Goal: Task Accomplishment & Management: Manage account settings

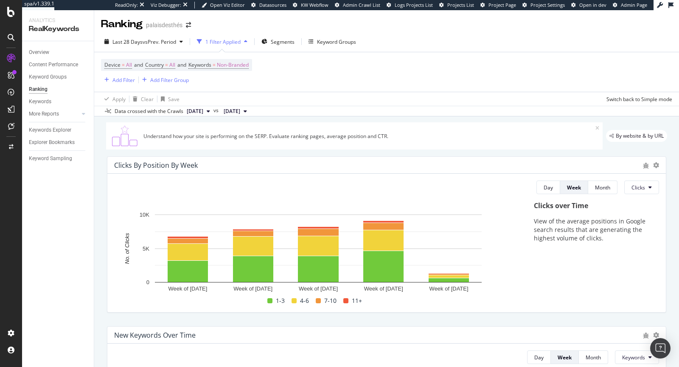
scroll to position [618, 0]
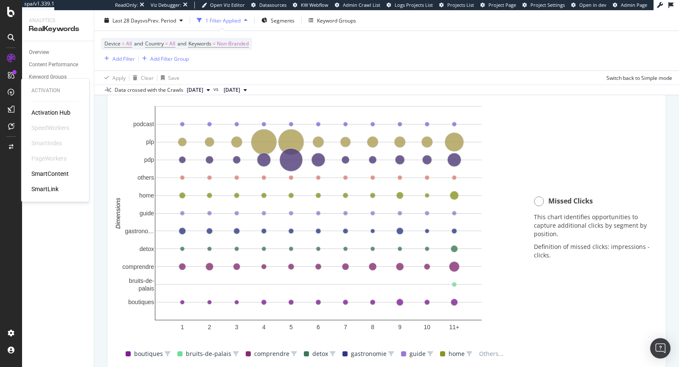
click at [57, 172] on div "SmartContent" at bounding box center [49, 173] width 37 height 8
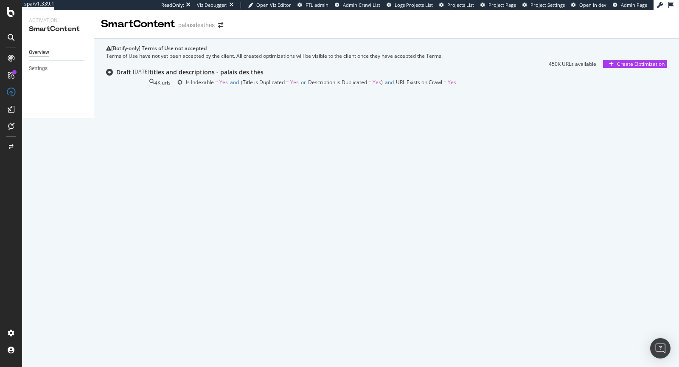
click at [198, 88] on div "titles and descriptions - palais des thés 4K urls Is Indexable = Yes and Title …" at bounding box center [302, 78] width 307 height 20
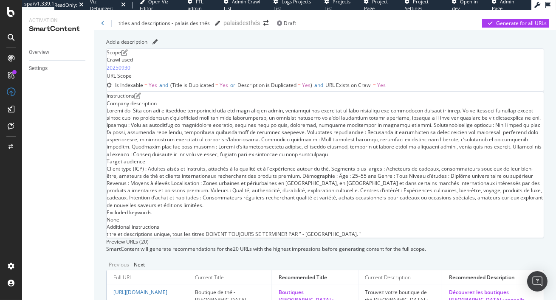
scroll to position [375, 0]
click at [13, 124] on icon at bounding box center [11, 126] width 6 height 7
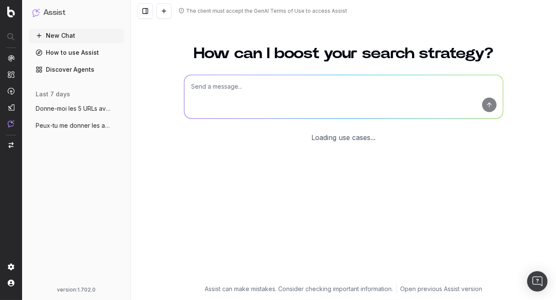
scroll to position [22, 0]
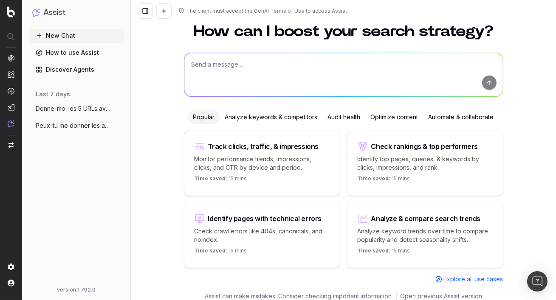
click at [85, 104] on button "Donne-moi les 5 URLs avec le plus d’impr" at bounding box center [76, 109] width 95 height 14
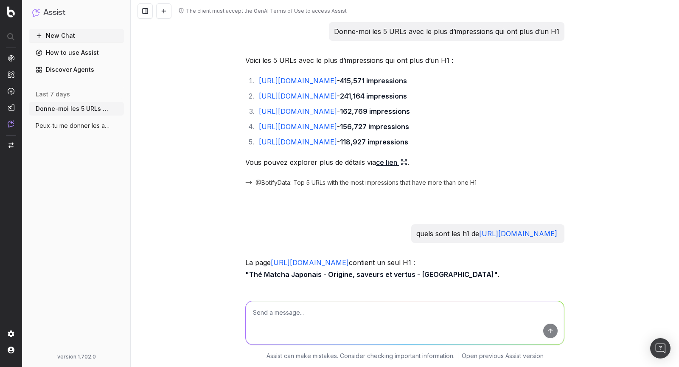
click at [75, 116] on ul "Donne-moi les 5 URLs avec le plus d’impr More Peux-tu me donner les ancres de t…" at bounding box center [76, 117] width 95 height 31
click at [78, 130] on span "Peux-tu me donner les ancres de textes d" at bounding box center [73, 125] width 75 height 8
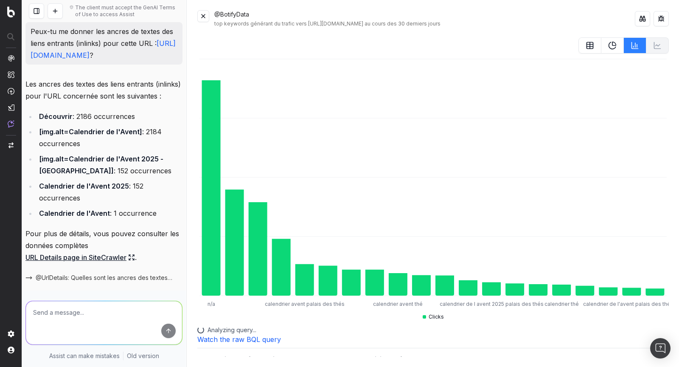
click at [201, 13] on button at bounding box center [203, 16] width 12 height 12
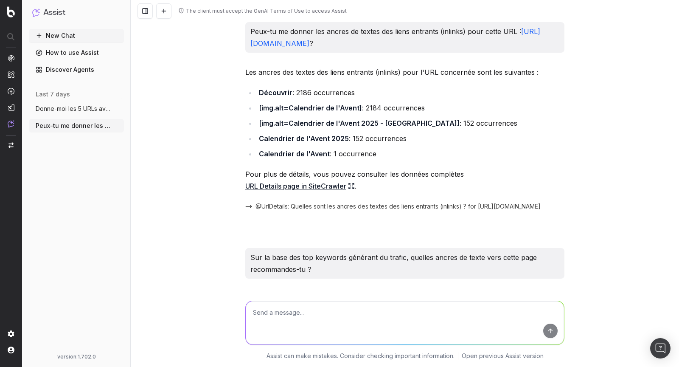
click at [82, 121] on span "Peux-tu me donner les ancres de textes d" at bounding box center [73, 125] width 75 height 8
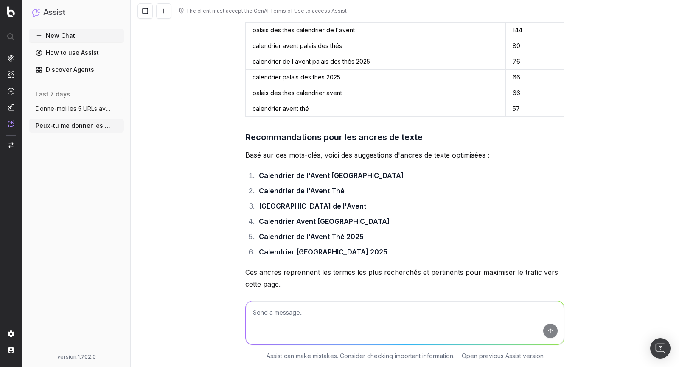
scroll to position [370, 0]
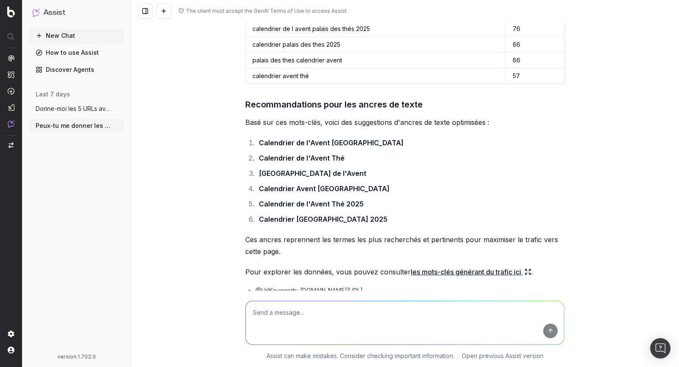
click at [87, 110] on span "Donne-moi les 5 URLs avec le plus d’impr" at bounding box center [73, 108] width 75 height 8
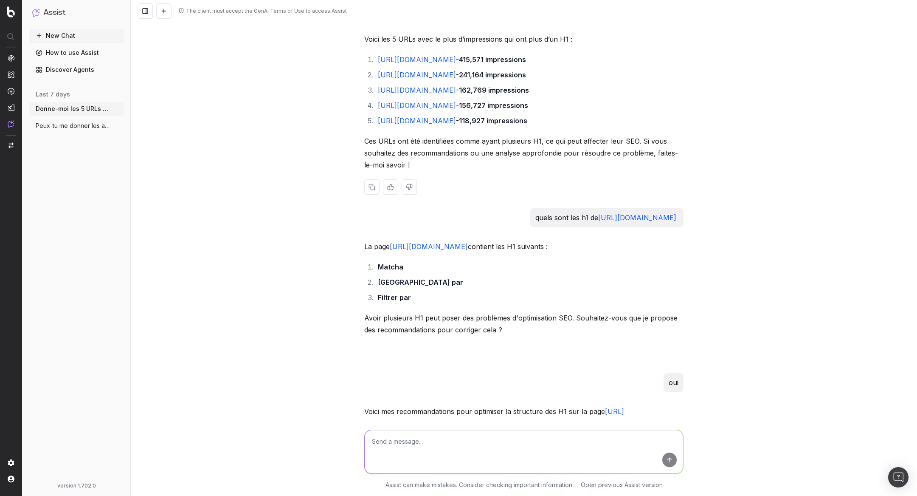
scroll to position [907, 0]
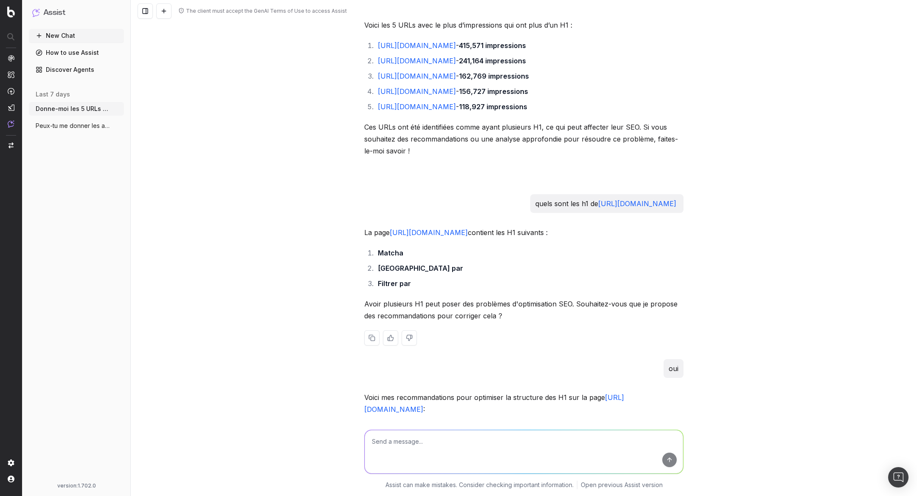
click at [414, 238] on p "La page https://www.palaisdesthes.com/fr/thes/matcha/ contient les H1 suivants :" at bounding box center [523, 232] width 319 height 12
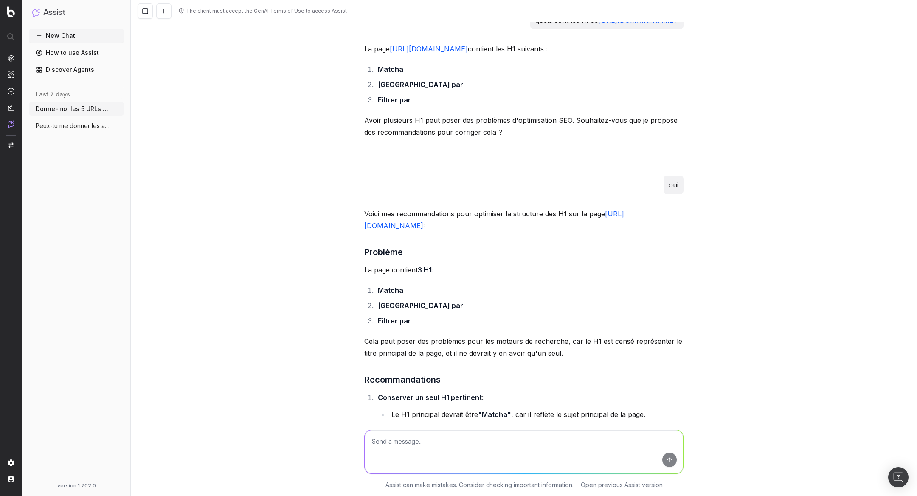
scroll to position [1094, 0]
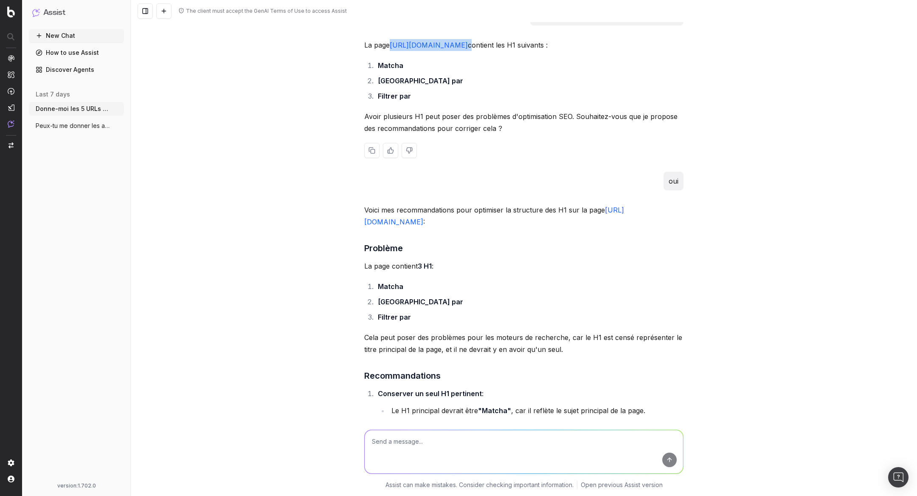
drag, startPoint x: 391, startPoint y: 56, endPoint x: 547, endPoint y: 59, distance: 155.9
click at [547, 51] on p "La page https://www.palaisdesthes.com/fr/thes/matcha/ contient les H1 suivants :" at bounding box center [523, 45] width 319 height 12
copy p "[URL][DOMAIN_NAME]"
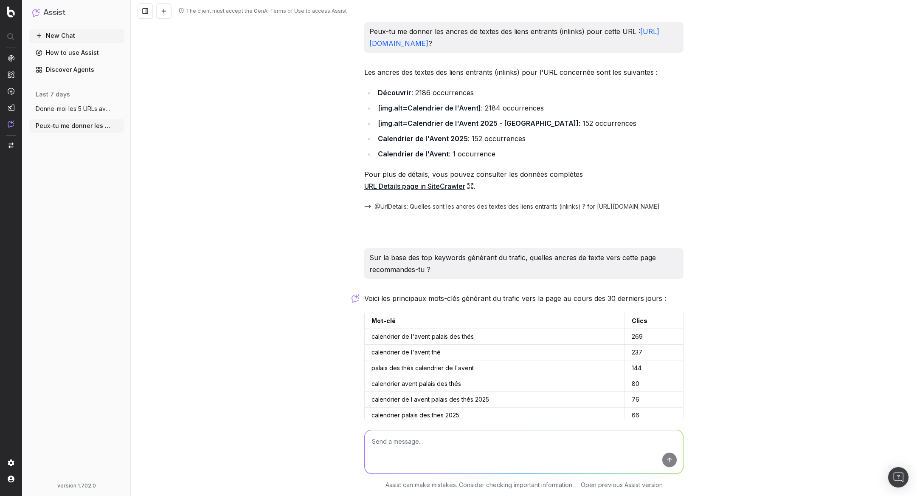
click at [64, 113] on span "Donne-moi les 5 URLs avec le plus d’impr" at bounding box center [73, 108] width 75 height 8
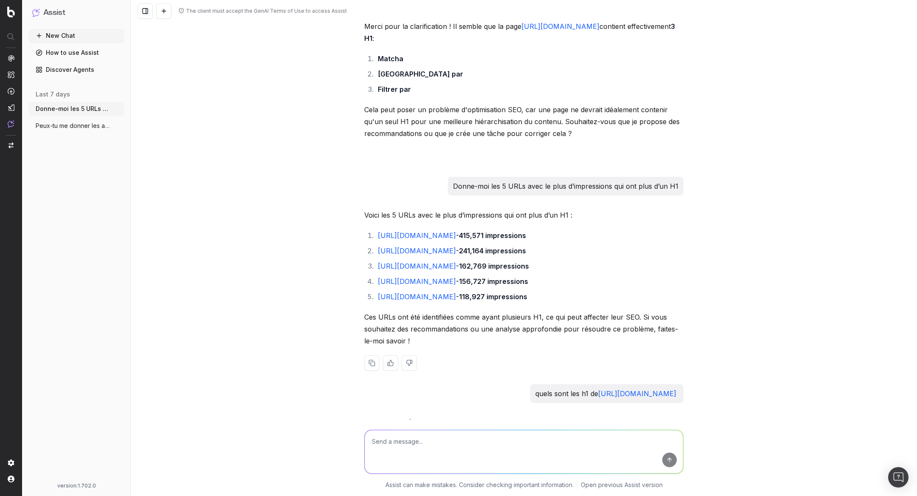
scroll to position [712, 0]
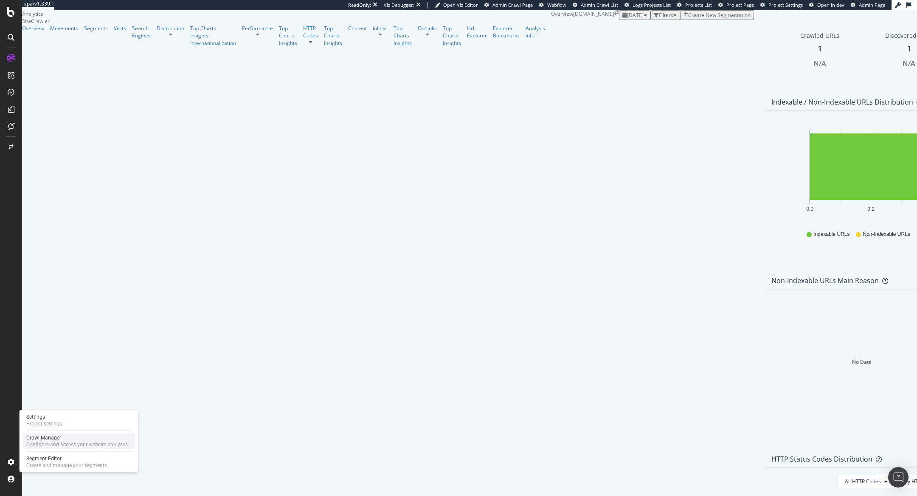
click at [30, 443] on div "Configure and access your website analyses" at bounding box center [76, 444] width 101 height 7
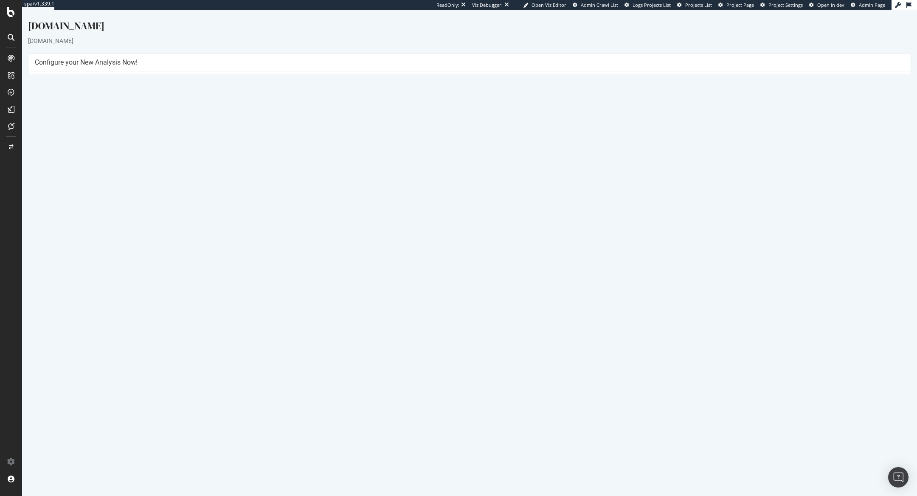
click at [503, 197] on link "Settings" at bounding box center [497, 199] width 19 height 7
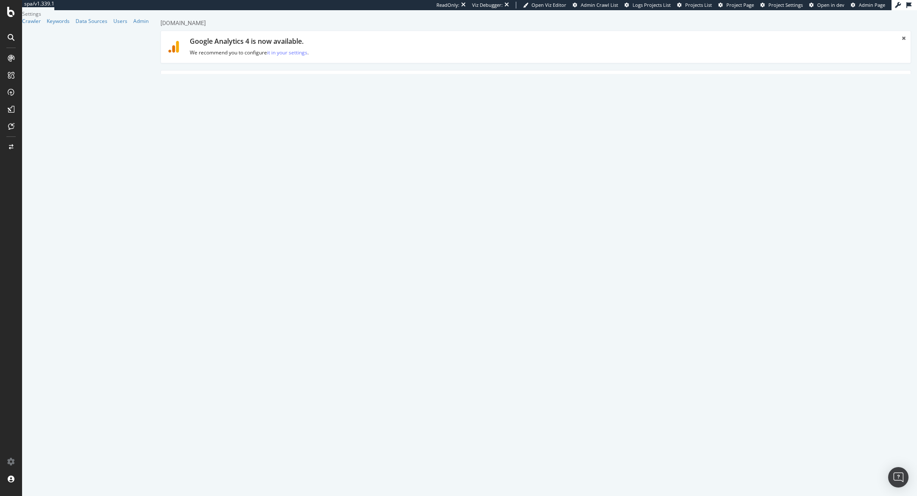
click at [380, 361] on label "HTTP + HTTPS" at bounding box center [372, 368] width 48 height 15
click at [155, 10] on input "HTTP + HTTPS" at bounding box center [155, 10] width 0 height 0
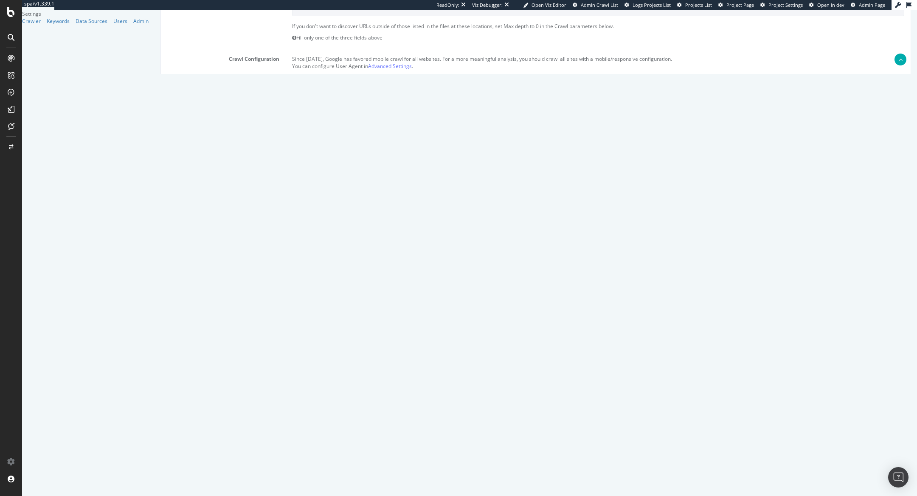
click at [513, 465] on button "Save" at bounding box center [503, 469] width 20 height 13
click at [513, 470] on button "Save" at bounding box center [503, 470] width 20 height 13
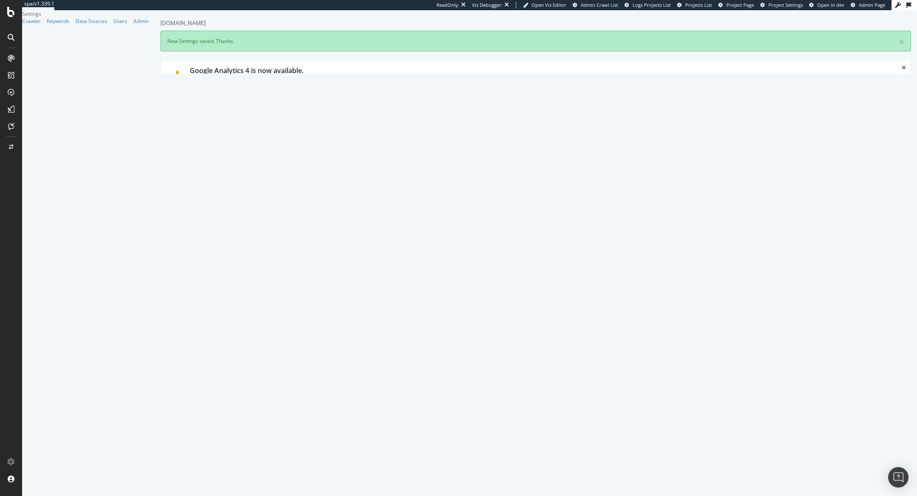
scroll to position [0, 0]
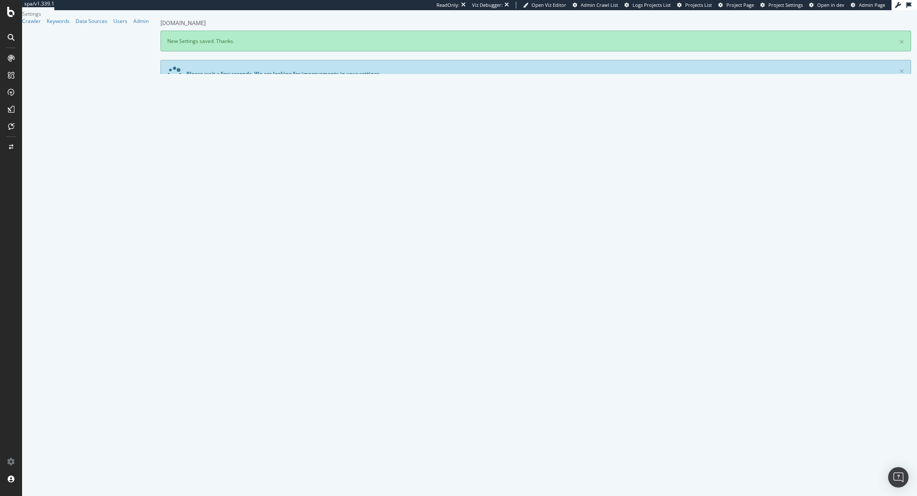
click at [226, 151] on link "Advanced Settings" at bounding box center [226, 148] width 65 height 23
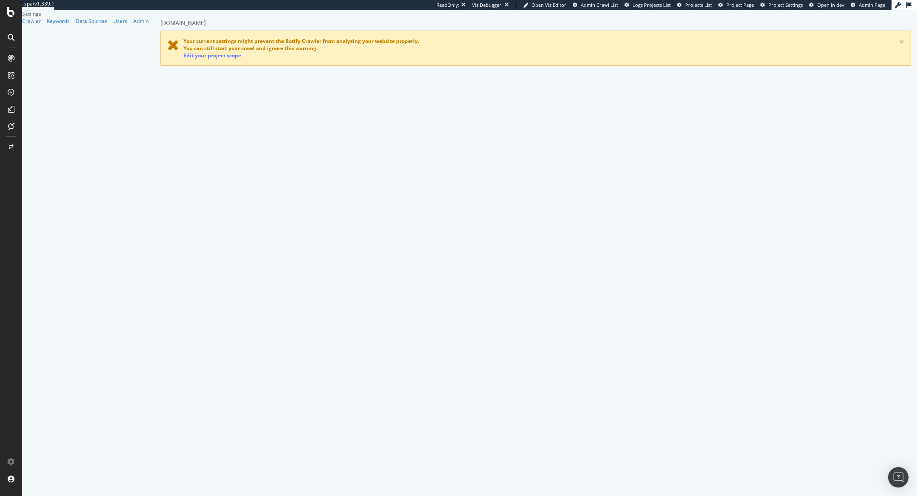
click at [176, 91] on link "Main" at bounding box center [178, 86] width 27 height 23
click at [221, 56] on link "Edit your project scope" at bounding box center [212, 55] width 58 height 7
drag, startPoint x: 326, startPoint y: 202, endPoint x: 451, endPoint y: 203, distance: 124.9
click at [451, 203] on textarea "https://shop.asmodee.com" at bounding box center [598, 211] width 612 height 28
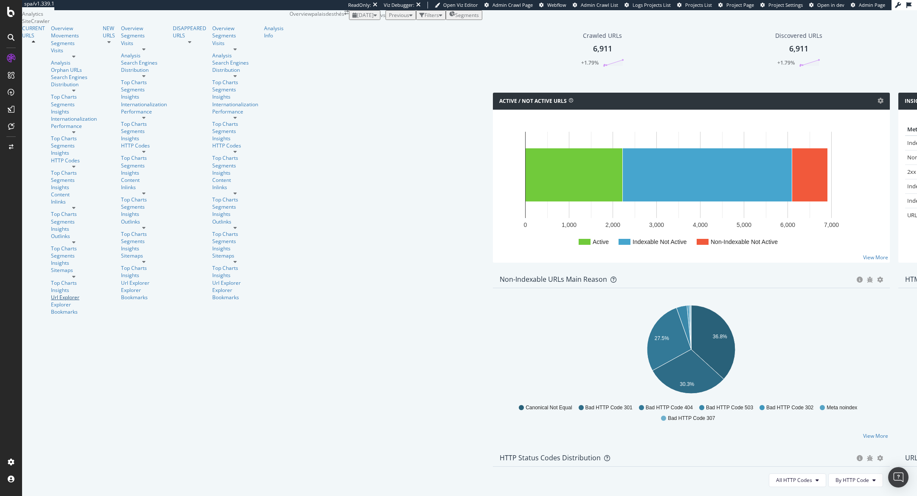
click at [51, 293] on div "Url Explorer" at bounding box center [74, 296] width 46 height 7
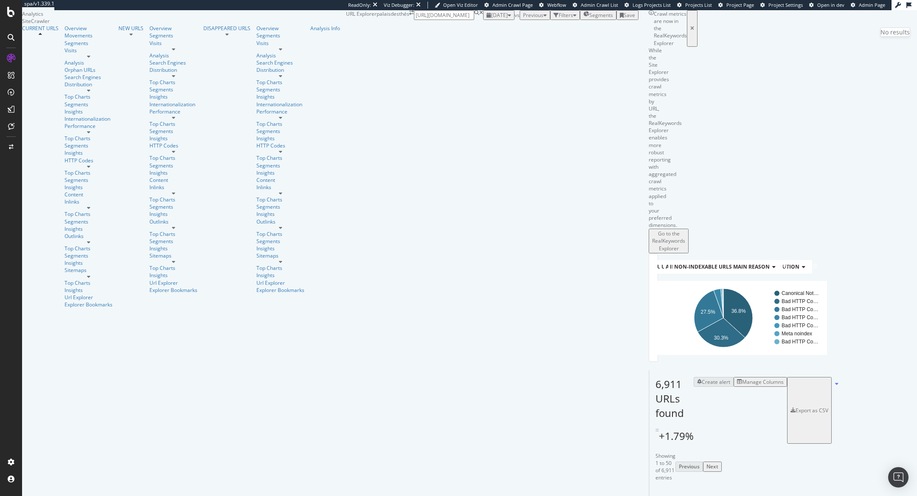
scroll to position [0, 57]
type input "[URL][DOMAIN_NAME]"
click at [797, 35] on span "[URL][DOMAIN_NAME]" at bounding box center [779, 31] width 54 height 7
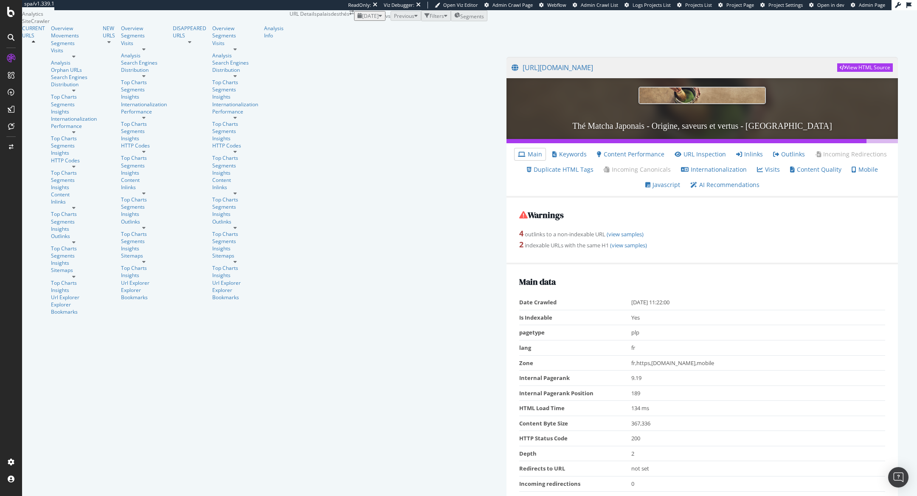
scroll to position [366, 0]
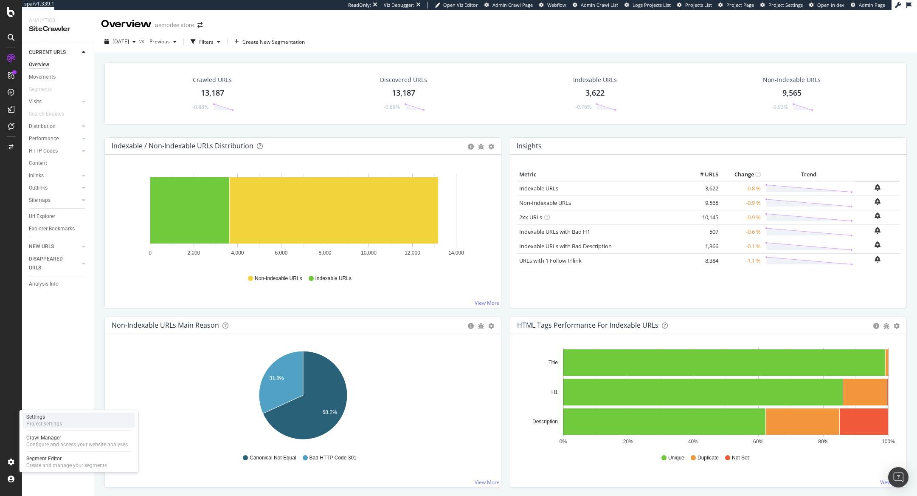
click at [35, 425] on div "Project settings" at bounding box center [44, 423] width 36 height 7
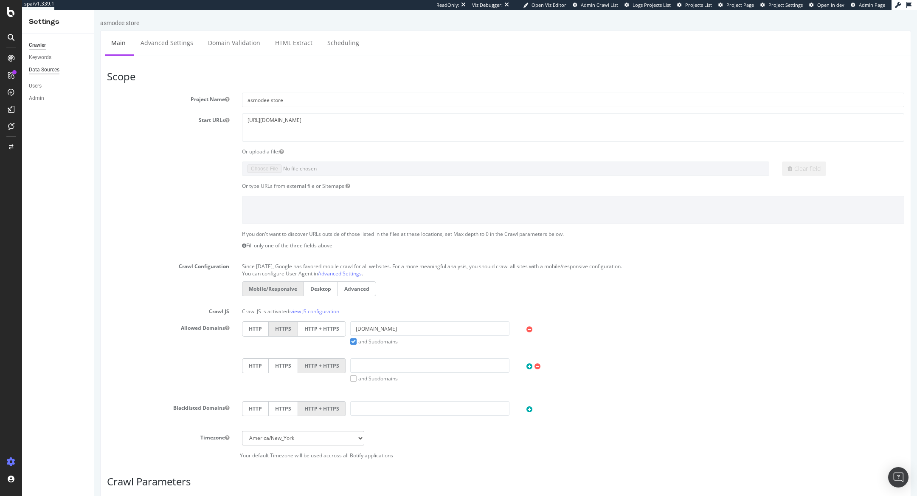
click at [44, 67] on div "Data Sources" at bounding box center [44, 69] width 31 height 9
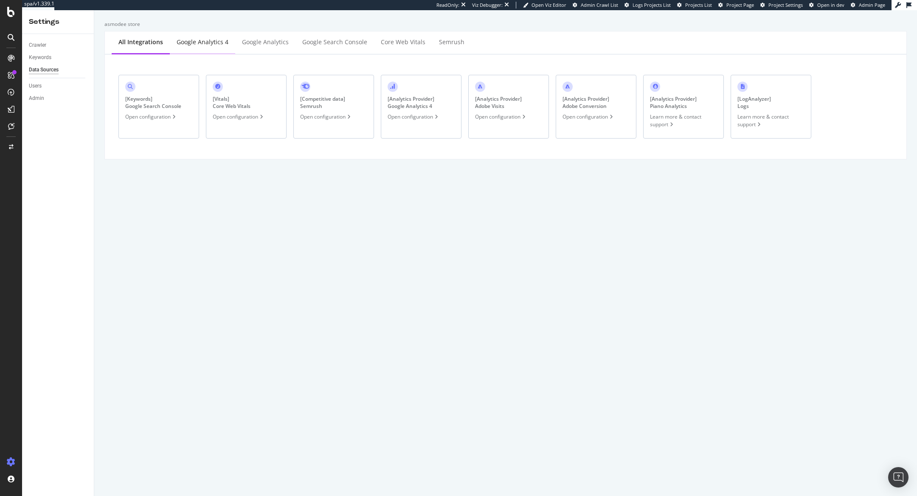
click at [194, 46] on div "Google Analytics 4" at bounding box center [202, 42] width 65 height 23
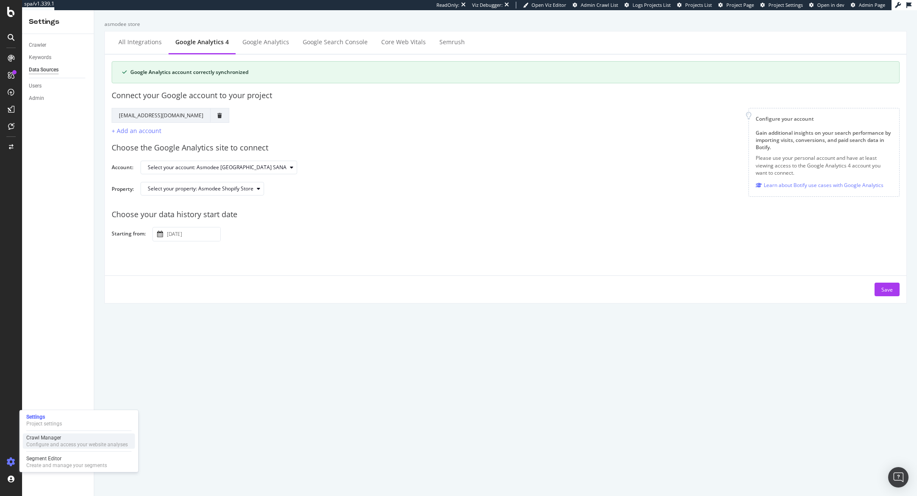
click at [32, 442] on div "Configure and access your website analyses" at bounding box center [76, 444] width 101 height 7
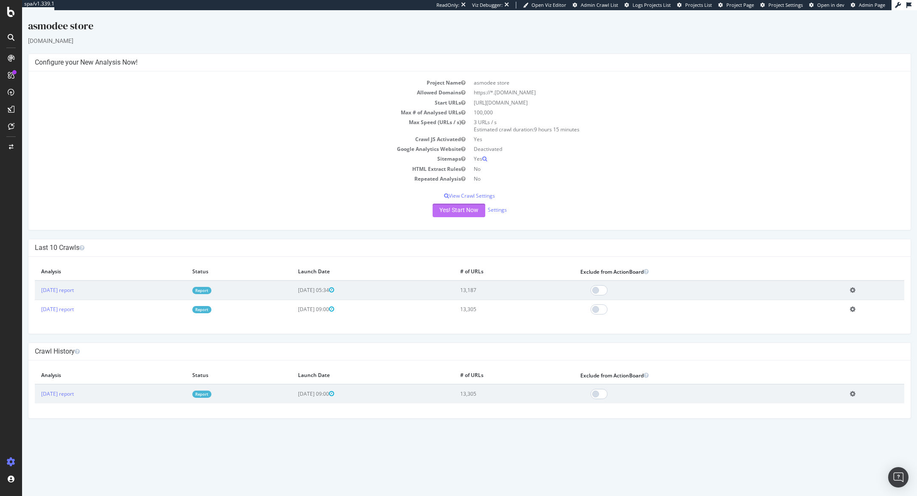
click at [464, 204] on button "Yes! Start Now" at bounding box center [459, 210] width 53 height 14
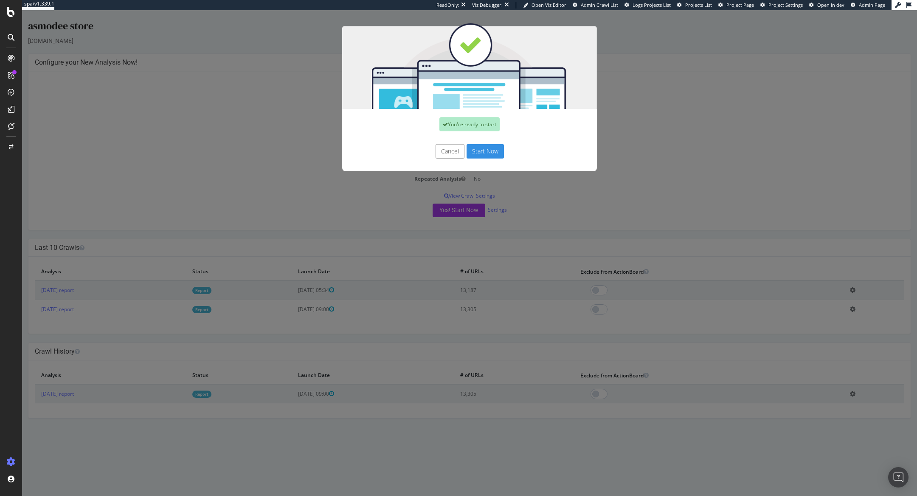
click at [492, 153] on button "Start Now" at bounding box center [485, 151] width 37 height 14
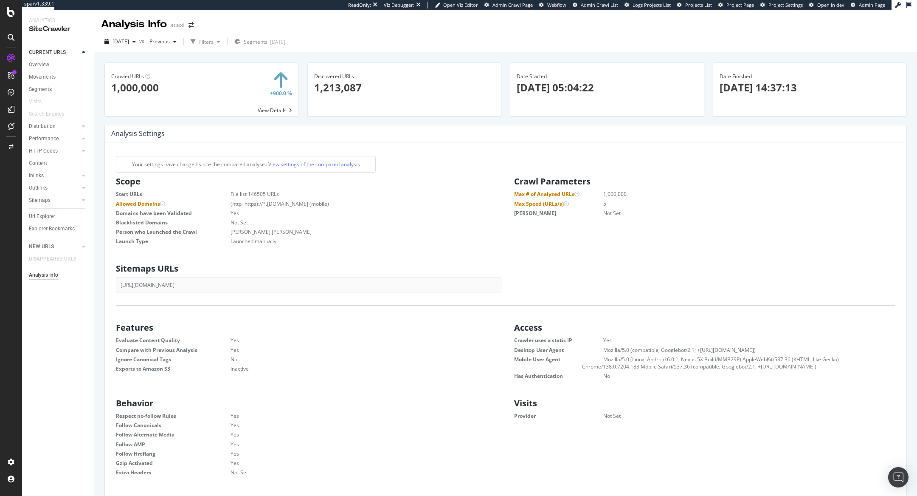
scroll to position [135, 385]
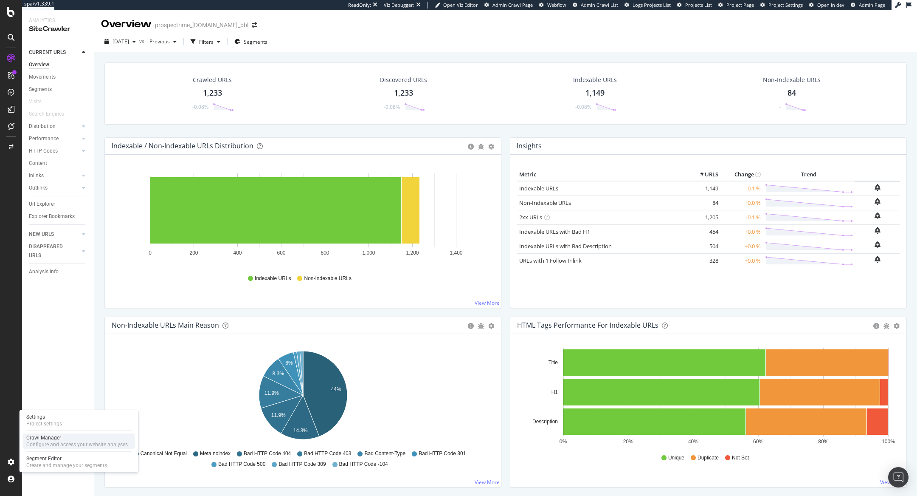
click at [35, 442] on div "Configure and access your website analyses" at bounding box center [76, 444] width 101 height 7
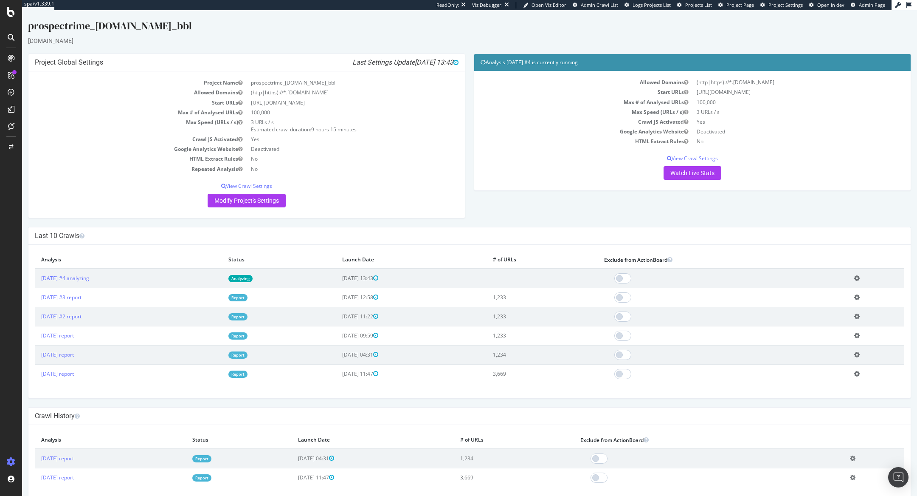
click at [253, 277] on link "Analyzing" at bounding box center [240, 278] width 24 height 7
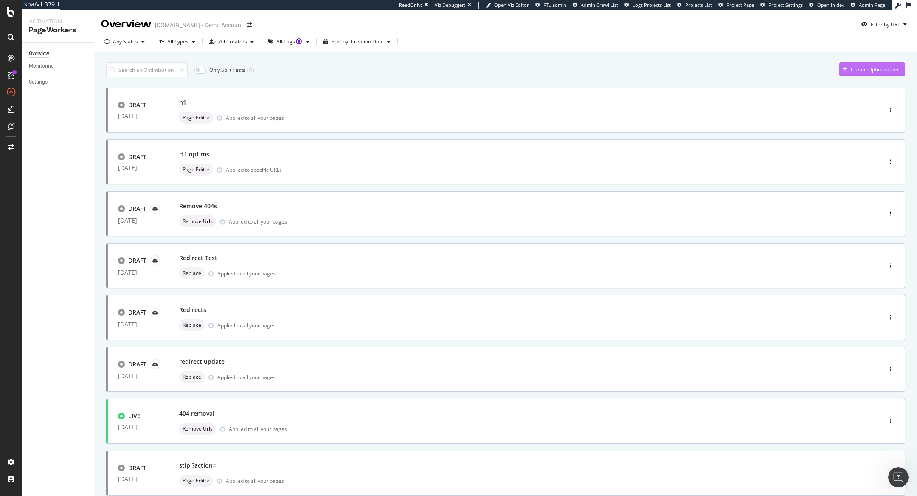
click at [881, 69] on div "Create Optimization" at bounding box center [875, 69] width 48 height 7
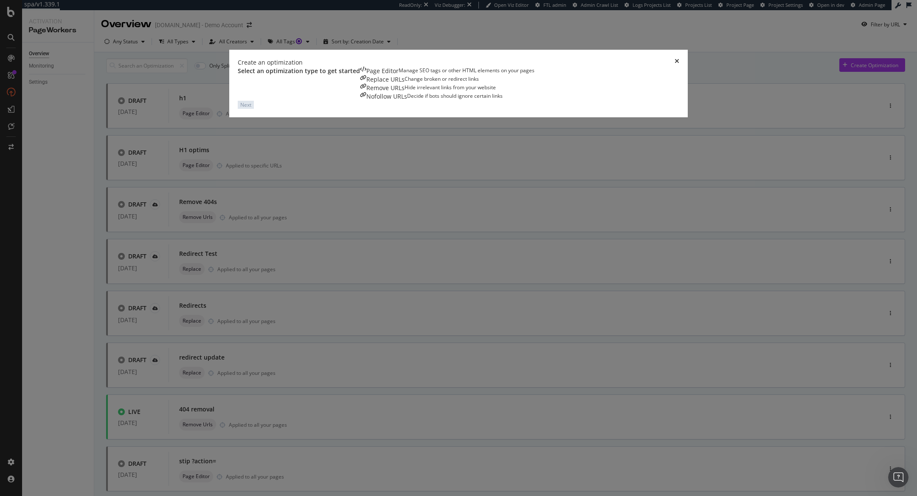
click at [496, 92] on div "Hide irrelevant links from your website" at bounding box center [450, 88] width 91 height 8
click at [254, 109] on button "Next" at bounding box center [246, 105] width 16 height 8
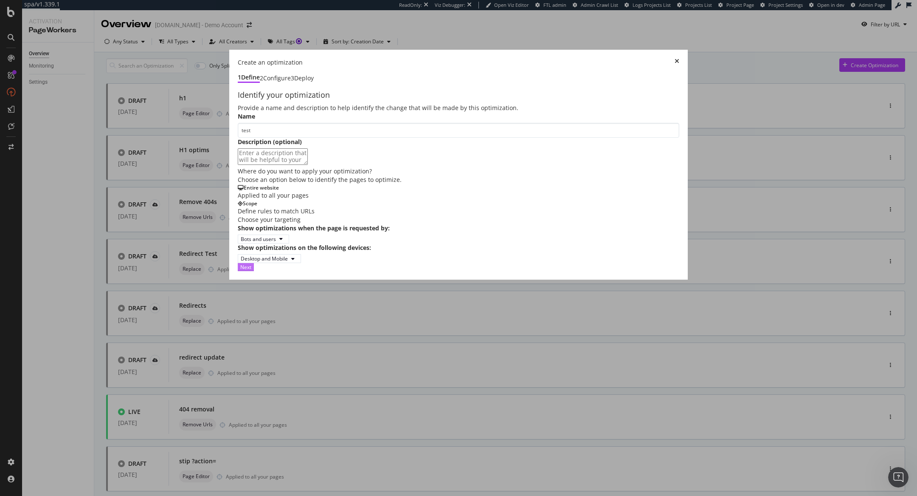
type input "test"
click at [251, 270] on div "Next" at bounding box center [245, 266] width 11 height 7
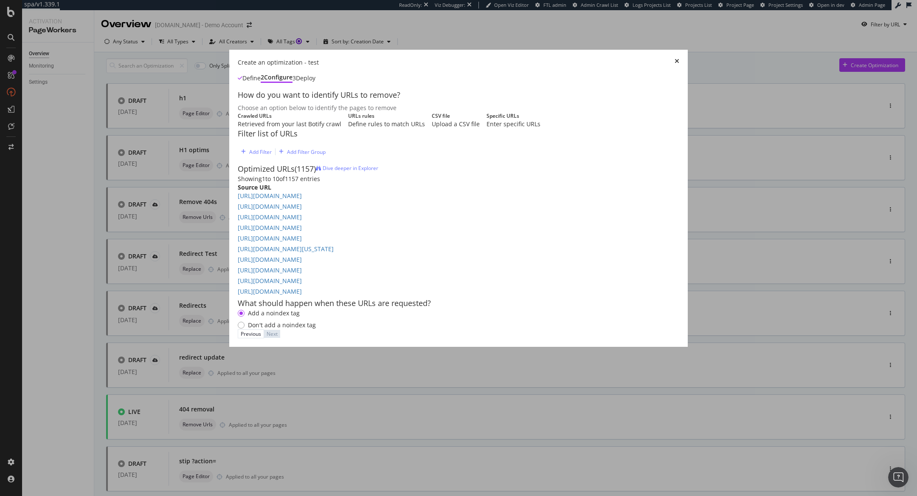
scroll to position [69, 0]
click at [248, 329] on div "Don't add a noindex tag" at bounding box center [282, 325] width 68 height 8
click at [250, 317] on div "Add a noindex tag" at bounding box center [274, 313] width 52 height 8
click at [348, 120] on div "URLs rules Define rules to match URLs" at bounding box center [386, 120] width 77 height 16
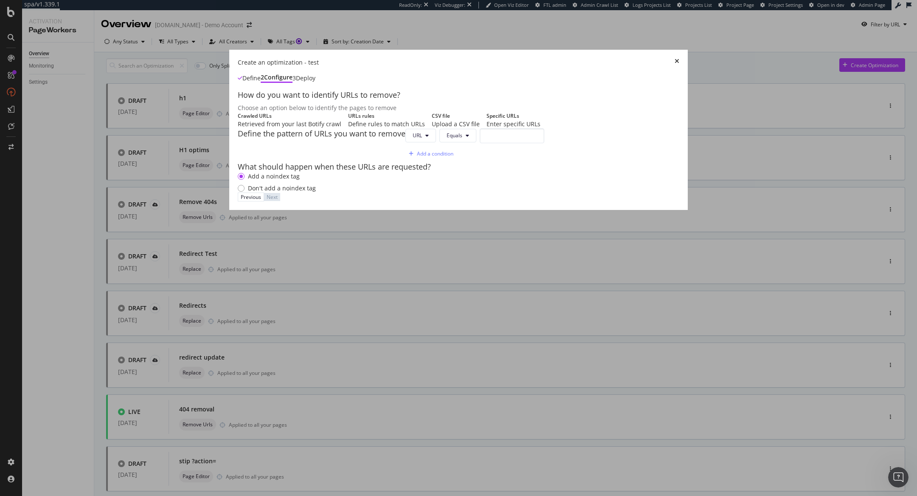
click at [244, 112] on div "Crawled URLs Retrieved from your last Botify crawl" at bounding box center [290, 120] width 104 height 16
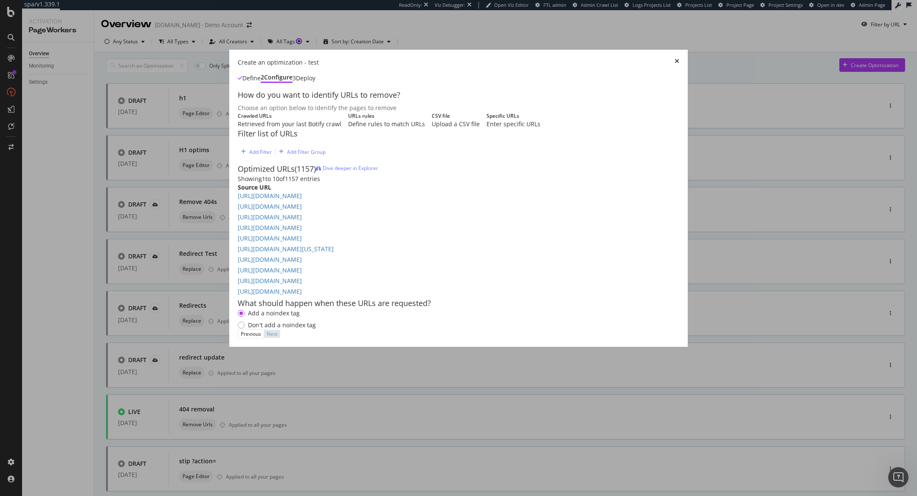
scroll to position [69, 0]
click at [679, 338] on div "Previous Next" at bounding box center [459, 333] width 442 height 9
click at [249, 155] on div "Add Filter" at bounding box center [260, 151] width 23 height 7
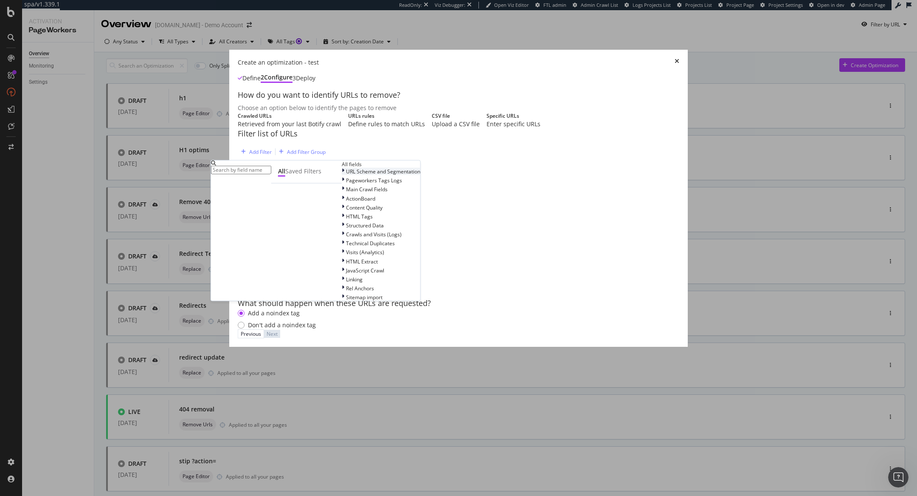
click at [346, 175] on span "URL Scheme and Segmentation" at bounding box center [383, 171] width 74 height 7
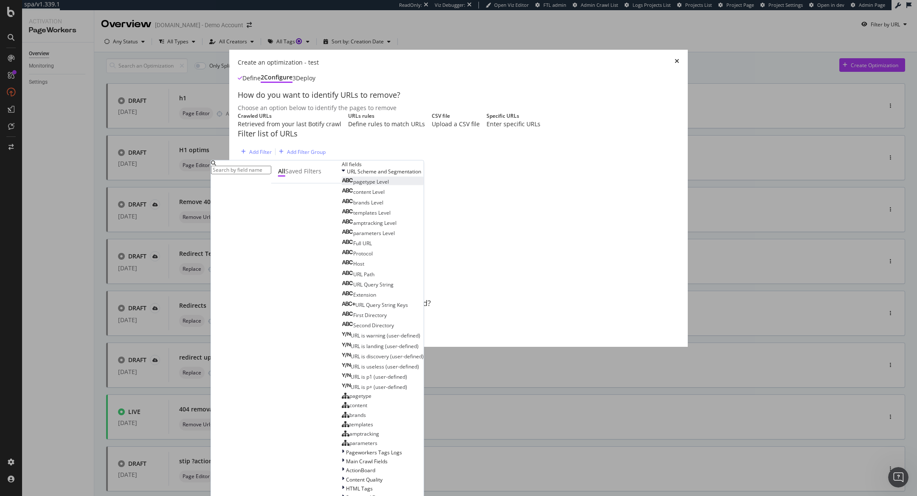
click at [353, 185] on span "pagetype Level" at bounding box center [371, 181] width 36 height 7
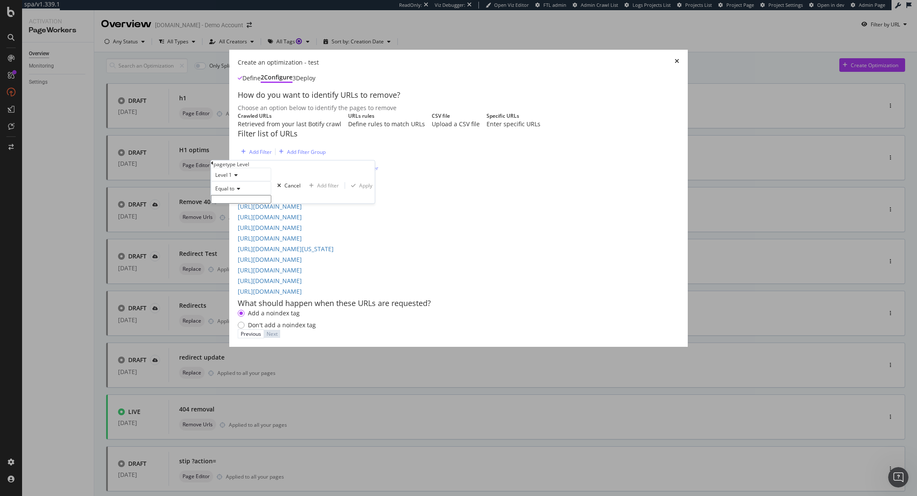
click at [240, 195] on div "Equal to" at bounding box center [241, 188] width 60 height 14
click at [257, 181] on div "Level 1" at bounding box center [241, 175] width 60 height 14
click at [291, 180] on div "Level 1 Equal to Cancel Add filter Apply" at bounding box center [293, 186] width 164 height 36
click at [266, 203] on input "modal" at bounding box center [241, 199] width 60 height 8
click at [245, 211] on span "taxonomies" at bounding box center [230, 207] width 32 height 7
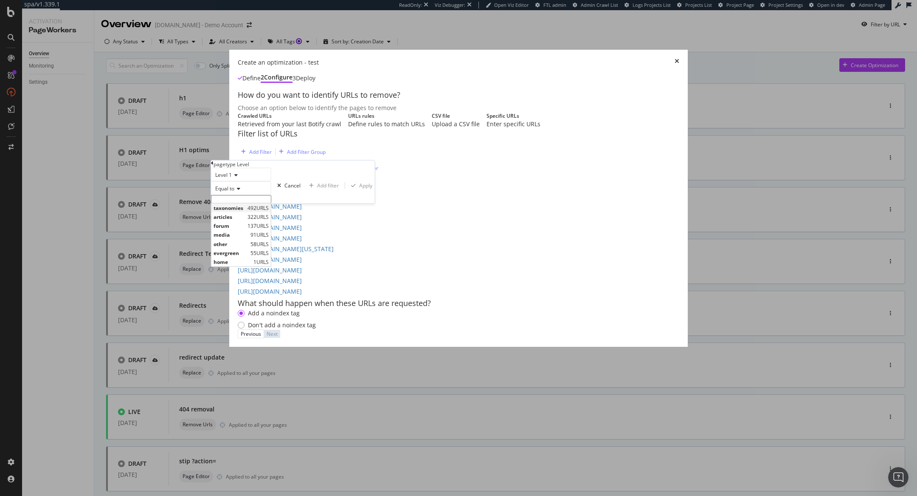
type input "taxonomies"
click at [348, 191] on div "modal" at bounding box center [353, 188] width 11 height 5
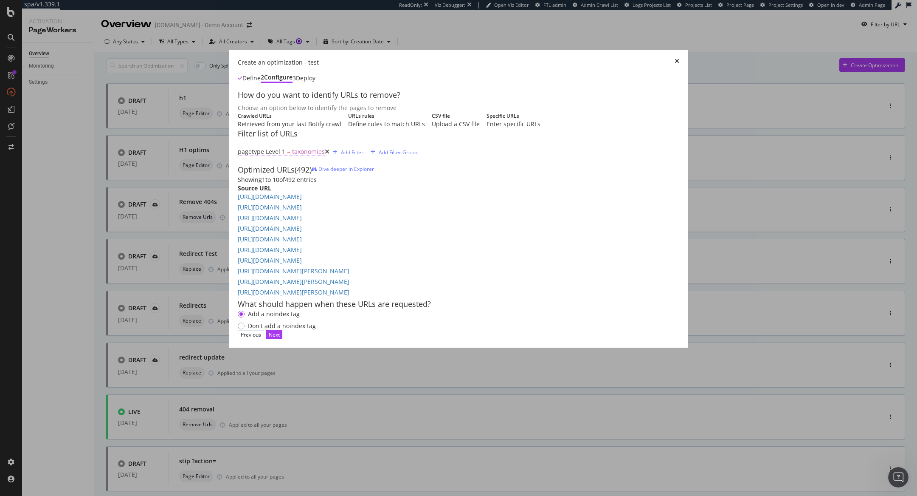
click at [292, 158] on span "taxonomies" at bounding box center [308, 152] width 33 height 12
click at [245, 202] on input "taxonomies" at bounding box center [241, 198] width 60 height 8
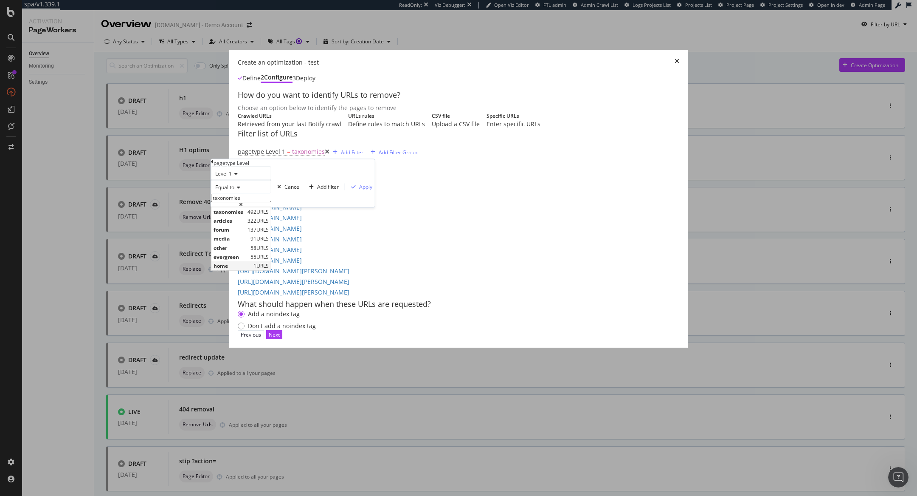
click at [251, 269] on span "home" at bounding box center [233, 265] width 38 height 7
click at [231, 191] on span "Equal to" at bounding box center [224, 186] width 19 height 7
click at [232, 177] on span "Level 1" at bounding box center [223, 173] width 17 height 7
click at [255, 180] on div "Level 1" at bounding box center [241, 173] width 60 height 14
click at [243, 194] on div "Equal to" at bounding box center [241, 187] width 60 height 14
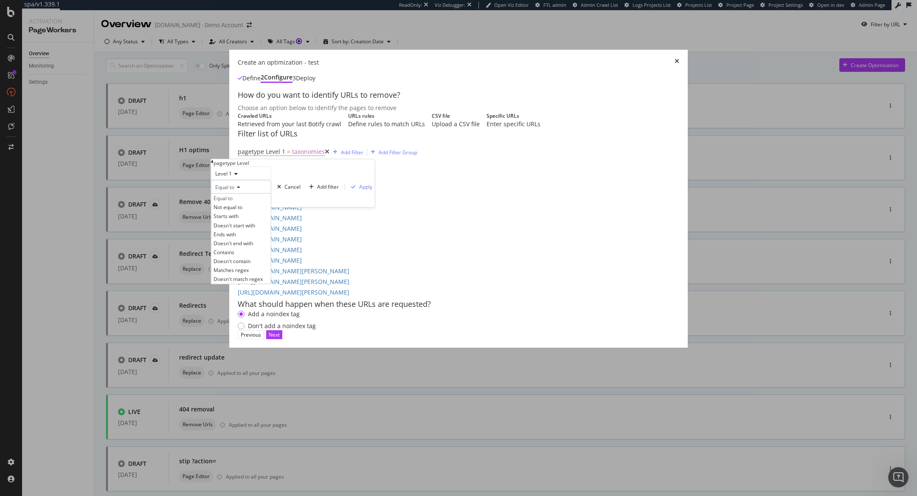
click at [260, 194] on div "Equal to" at bounding box center [241, 187] width 60 height 14
click at [258, 202] on input "home" at bounding box center [241, 198] width 60 height 8
click at [248, 260] on span "evergreen" at bounding box center [231, 256] width 35 height 7
type input "evergreen"
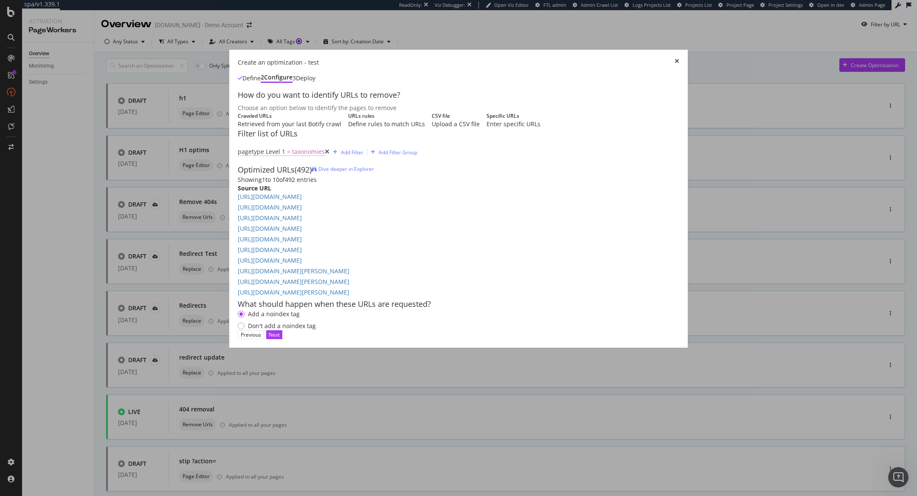
click at [292, 158] on span "taxonomies" at bounding box center [308, 152] width 33 height 12
click at [264, 200] on input "taxonomies" at bounding box center [241, 196] width 60 height 8
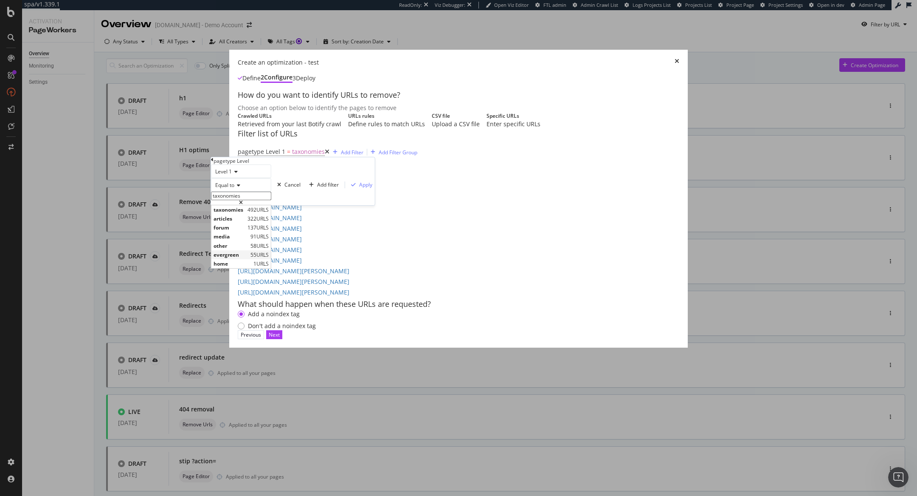
click at [240, 258] on span "evergreen" at bounding box center [231, 254] width 35 height 7
type input "evergreen"
click at [359, 188] on div "Apply" at bounding box center [365, 184] width 13 height 7
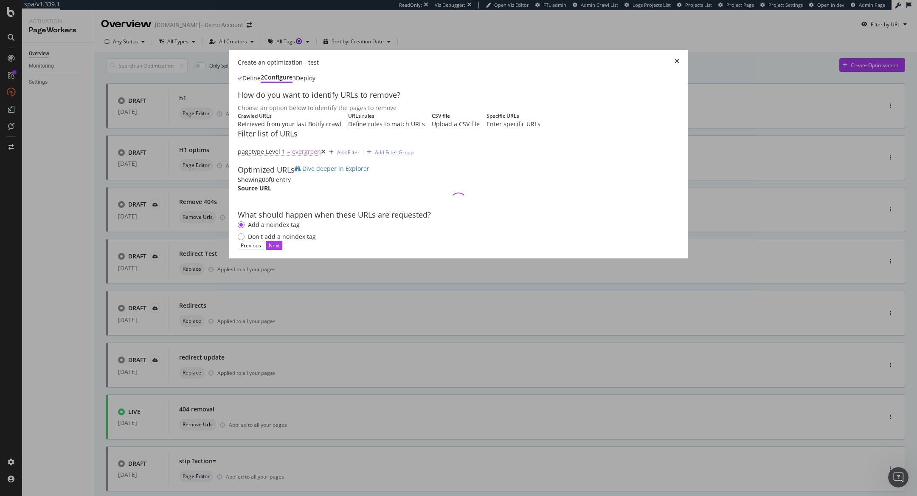
scroll to position [0, 0]
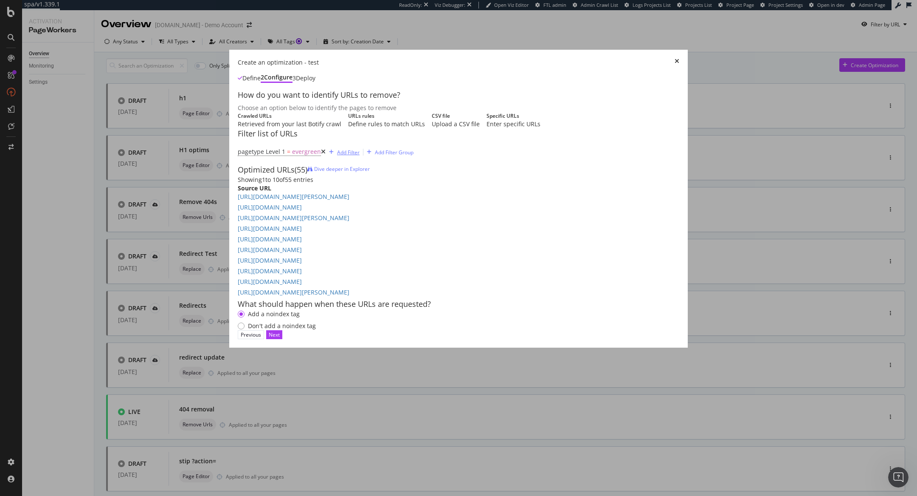
click at [337, 156] on div "Add Filter" at bounding box center [348, 152] width 23 height 7
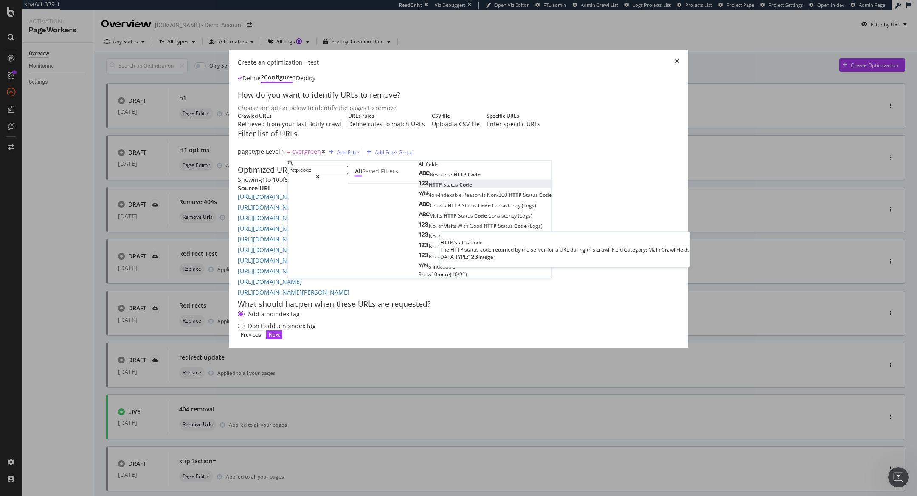
type input "http code"
click at [459, 188] on span "Code" at bounding box center [465, 184] width 13 height 7
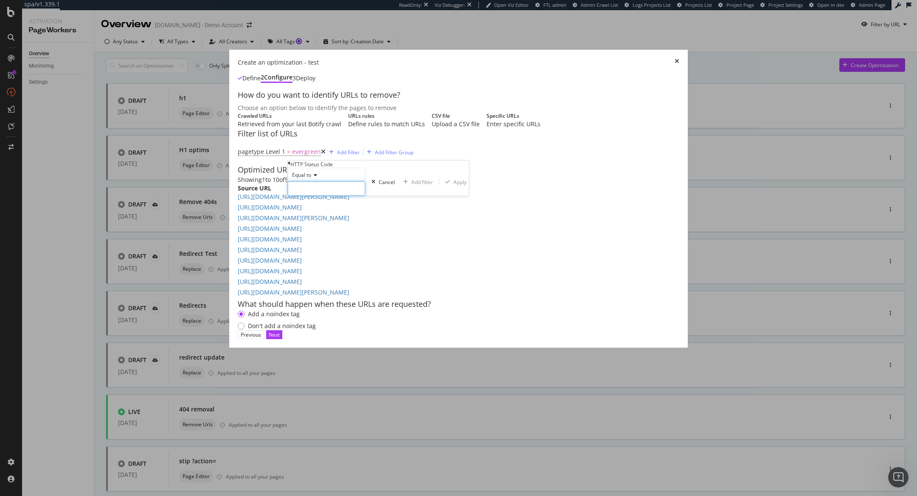
click at [319, 196] on input "modal" at bounding box center [327, 188] width 78 height 14
type input "3"
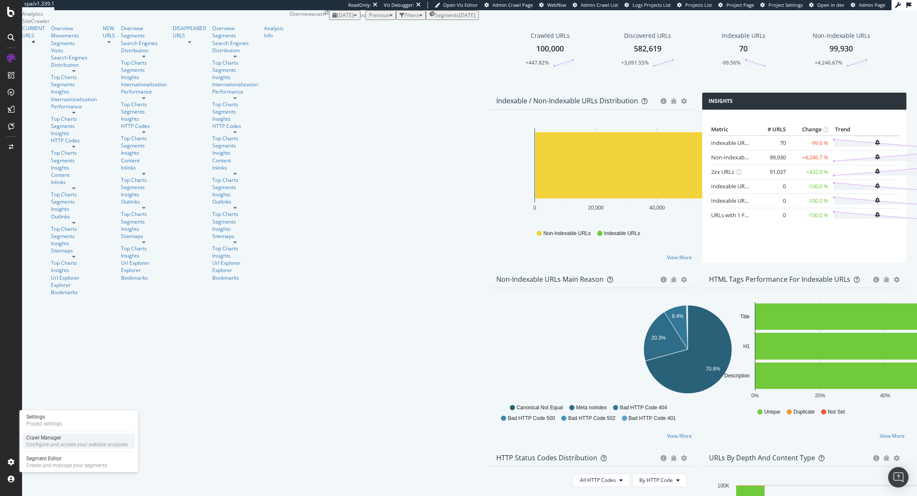
click at [43, 436] on div "Crawl Manager" at bounding box center [76, 437] width 101 height 7
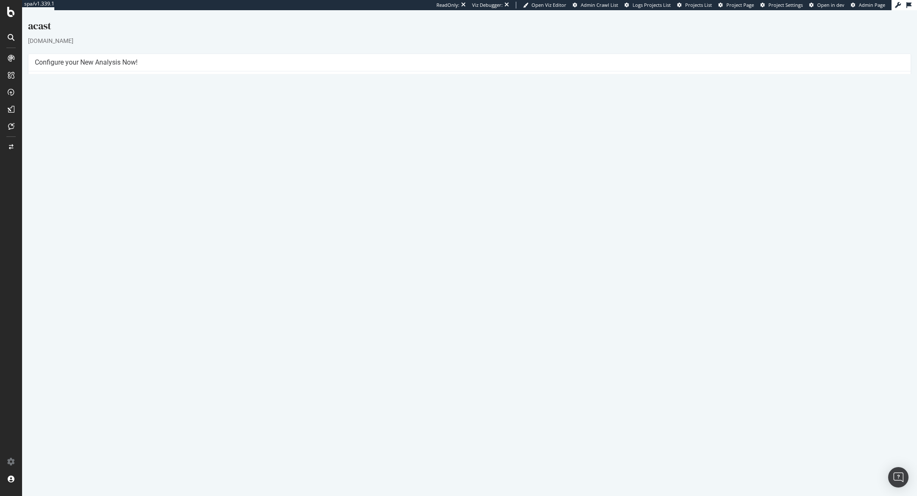
click at [416, 287] on link "Report" at bounding box center [409, 290] width 19 height 7
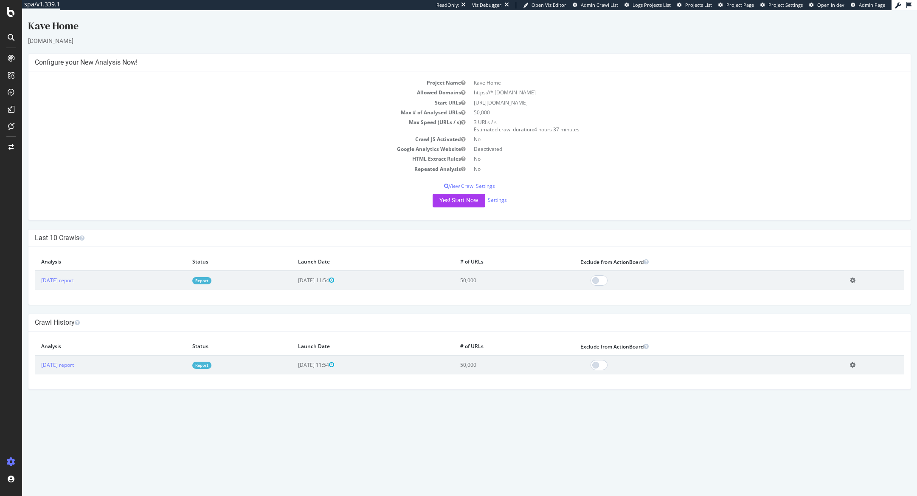
click at [211, 280] on link "Report" at bounding box center [201, 280] width 19 height 7
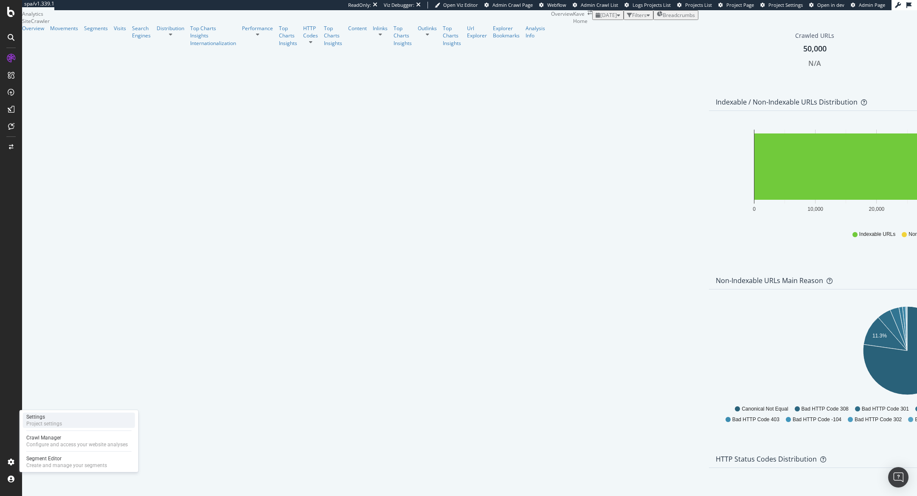
click at [42, 420] on div "Project settings" at bounding box center [44, 423] width 36 height 7
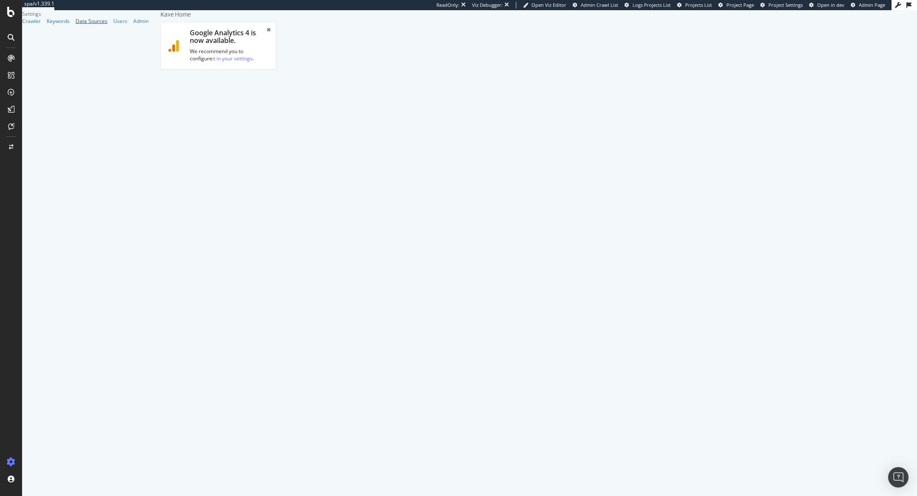
click at [76, 25] on div "Data Sources" at bounding box center [92, 20] width 32 height 7
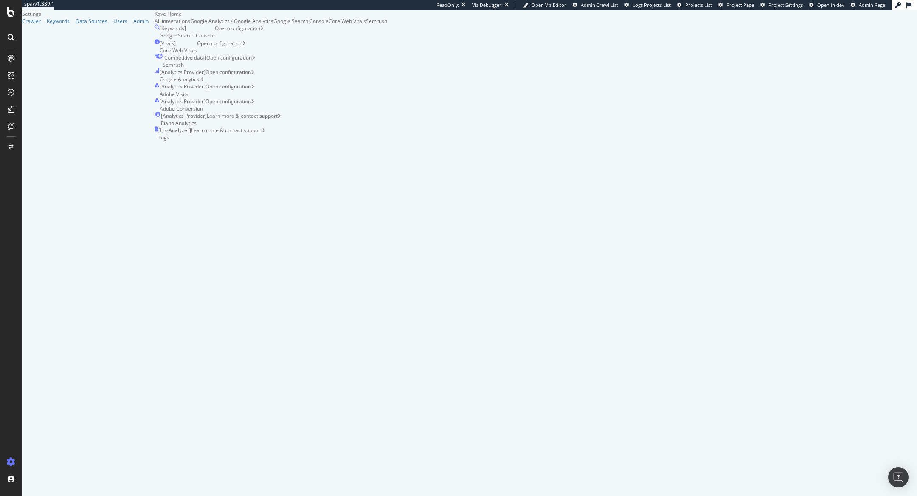
click at [197, 25] on div "Google Analytics 4" at bounding box center [212, 20] width 44 height 7
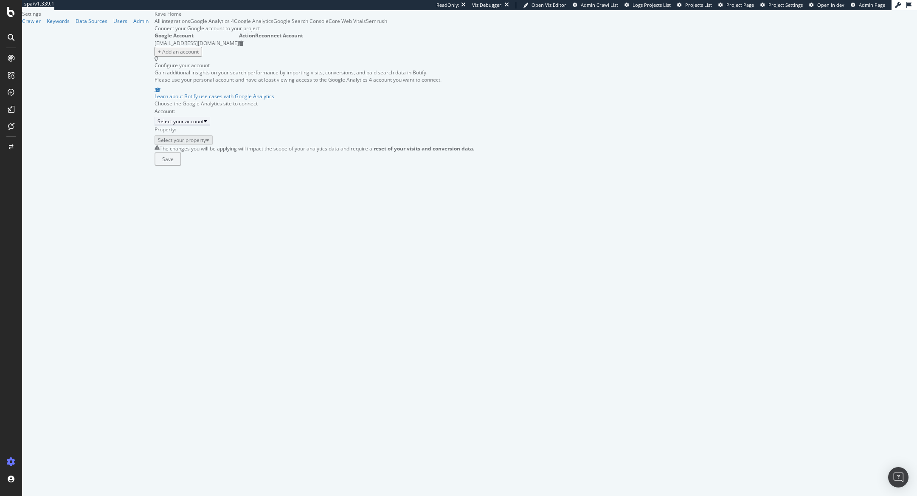
click at [182, 125] on div "Select your account" at bounding box center [181, 121] width 46 height 7
click at [175, 181] on div "KaveHome" at bounding box center [182, 177] width 81 height 7
click at [180, 143] on div "Select your property" at bounding box center [182, 139] width 48 height 7
click at [179, 180] on div "KaveHome GA4" at bounding box center [160, 176] width 37 height 7
click at [179, 217] on body "spa/v1.339.1 ReadOnly: Viz Debugger: Open Viz Editor Admin Crawl List Logs Proj…" at bounding box center [458, 248] width 917 height 496
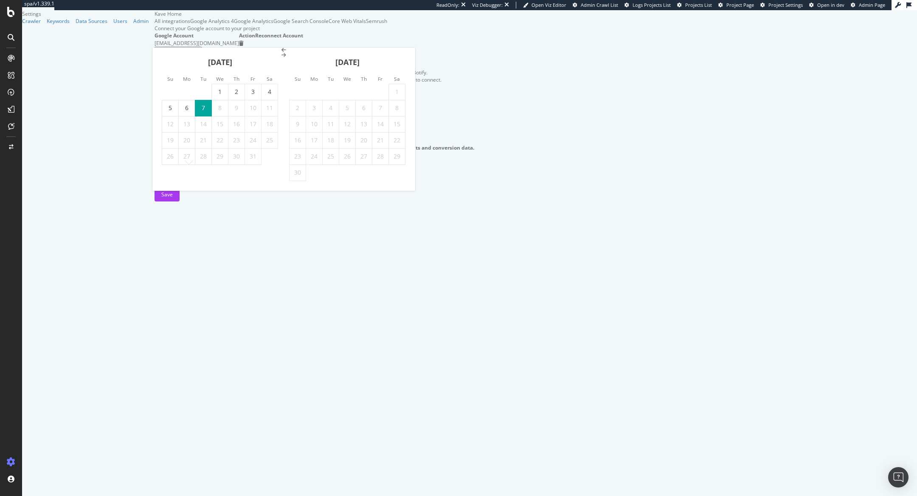
click at [282, 53] on icon "Move backward to switch to the previous month." at bounding box center [284, 50] width 5 height 5
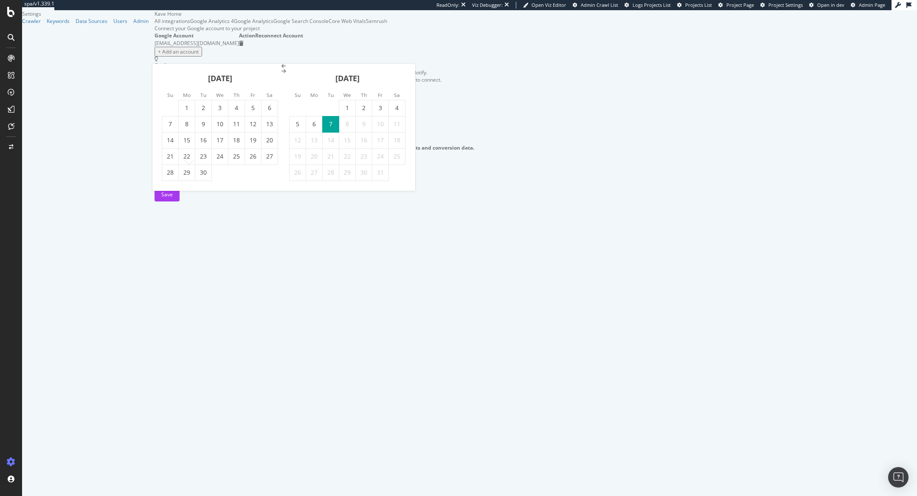
click at [282, 69] on icon "Move backward to switch to the previous month." at bounding box center [284, 66] width 5 height 5
click at [167, 57] on div "August 2025" at bounding box center [220, 66] width 116 height 36
click at [282, 53] on icon "Move backward to switch to the previous month." at bounding box center [284, 50] width 5 height 5
click at [163, 89] on div "July 2025" at bounding box center [220, 82] width 116 height 36
click at [282, 69] on icon "Move backward to switch to the previous month." at bounding box center [284, 66] width 5 height 5
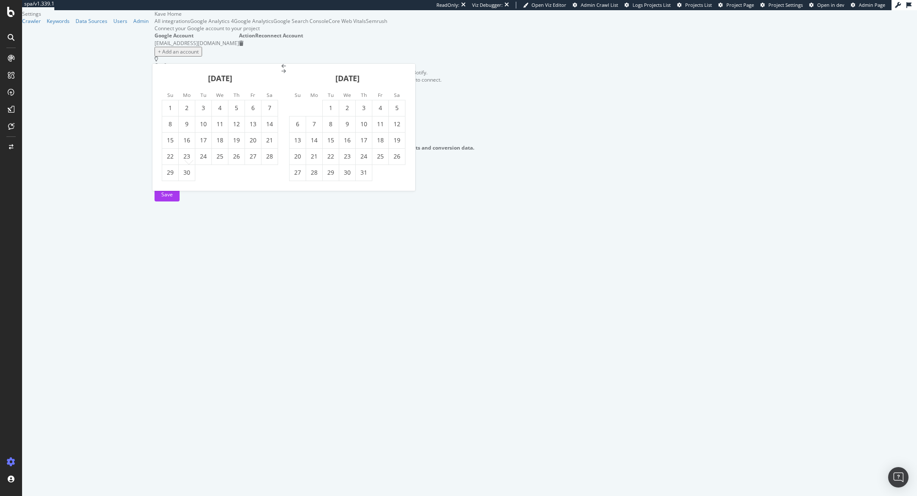
click at [282, 69] on icon "Move backward to switch to the previous month." at bounding box center [284, 66] width 5 height 5
click at [166, 80] on li "Su" at bounding box center [170, 78] width 17 height 8
click at [282, 53] on icon "Move backward to switch to the previous month." at bounding box center [284, 50] width 5 height 5
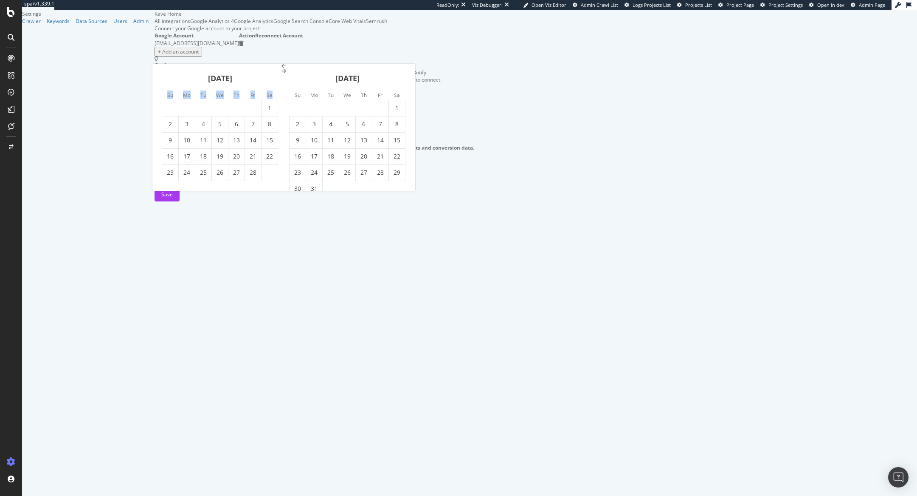
click at [282, 69] on icon "Move backward to switch to the previous month." at bounding box center [284, 66] width 5 height 5
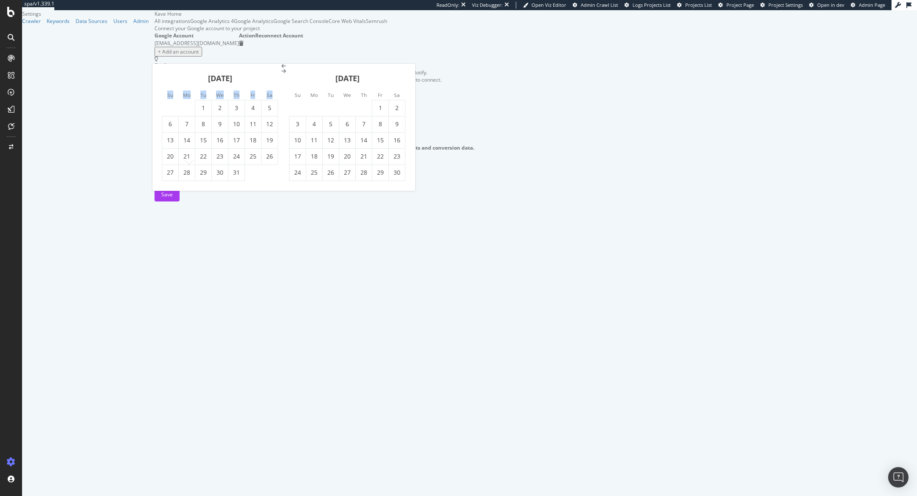
click at [282, 69] on icon "Move backward to switch to the previous month." at bounding box center [284, 66] width 5 height 5
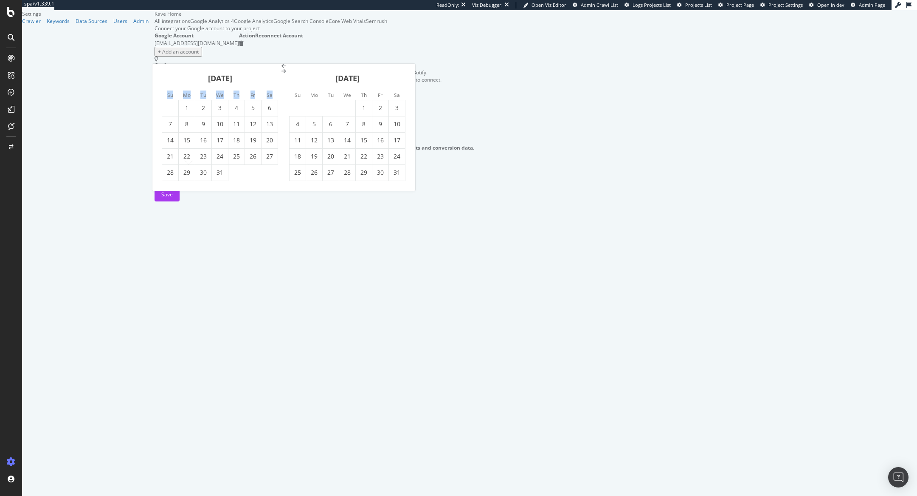
click at [282, 69] on icon "Move backward to switch to the previous month." at bounding box center [284, 66] width 5 height 5
click at [164, 78] on div "Su Mo Tu We Th Fr Sa Su Mo Tu We Th Fr Sa June 2024 1 2 3 4 5 6 7 8 9 10 11 12 …" at bounding box center [283, 127] width 262 height 127
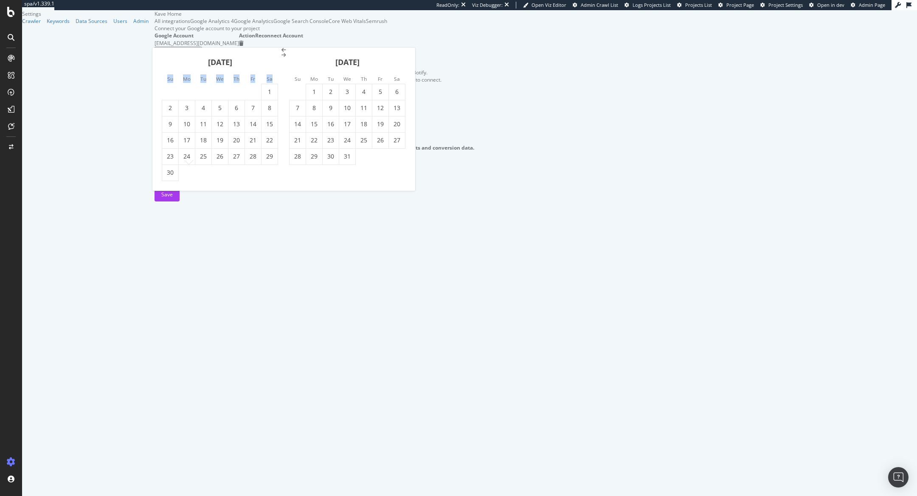
click at [164, 78] on li "Su" at bounding box center [170, 78] width 17 height 8
click at [282, 53] on icon "Move backward to switch to the previous month." at bounding box center [284, 50] width 5 height 5
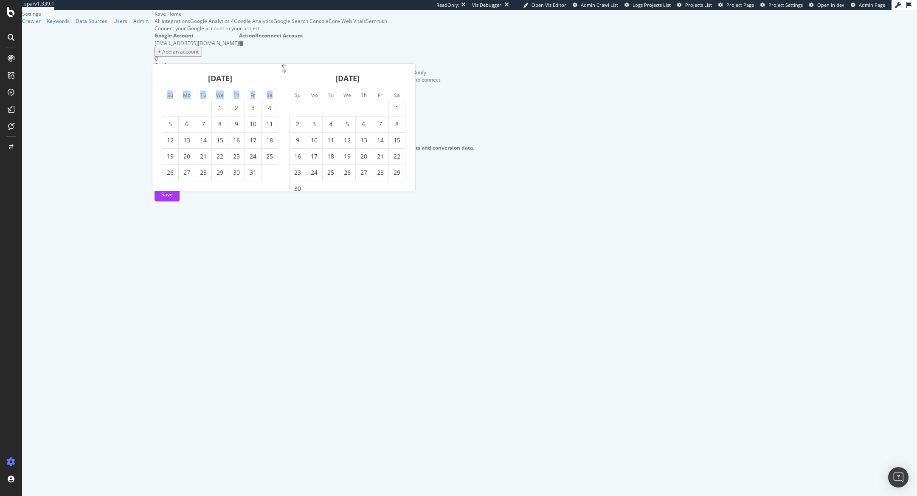
click at [164, 69] on div "May 2024 1 2 3 4 5 6 7 8 9 10 11 12 13 14 15 16 17 18 19 20 21 22 23 24 25 26 2…" at bounding box center [283, 127] width 262 height 127
click at [282, 69] on icon "Move backward to switch to the previous month." at bounding box center [284, 66] width 5 height 5
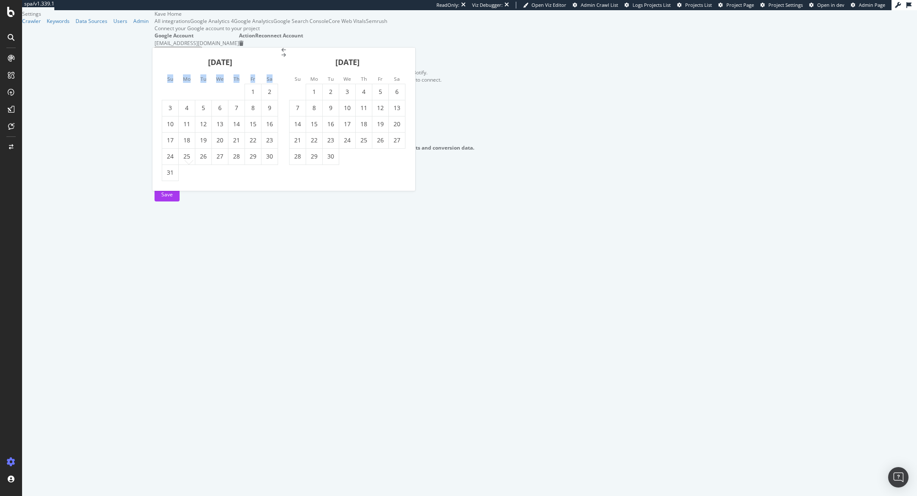
click at [165, 76] on div "Su Mo Tu We Th Fr Sa Su Mo Tu We Th Fr Sa March 2024 1 2 3 4 5 6 7 8 9 10 11 12…" at bounding box center [283, 119] width 262 height 143
click at [165, 76] on li "Su" at bounding box center [170, 78] width 17 height 8
click at [282, 53] on icon "Move backward to switch to the previous month." at bounding box center [284, 50] width 5 height 5
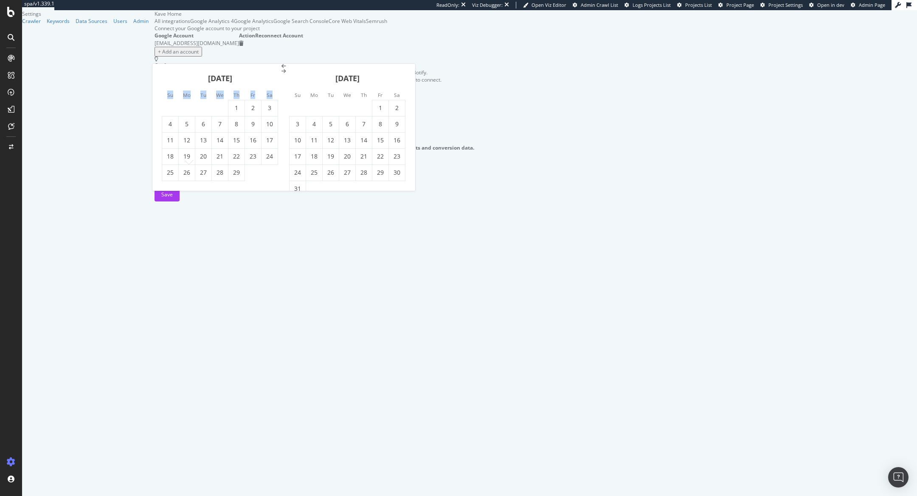
click at [165, 67] on div "February 2024" at bounding box center [220, 82] width 116 height 36
click at [282, 69] on icon "Move backward to switch to the previous month." at bounding box center [284, 66] width 5 height 5
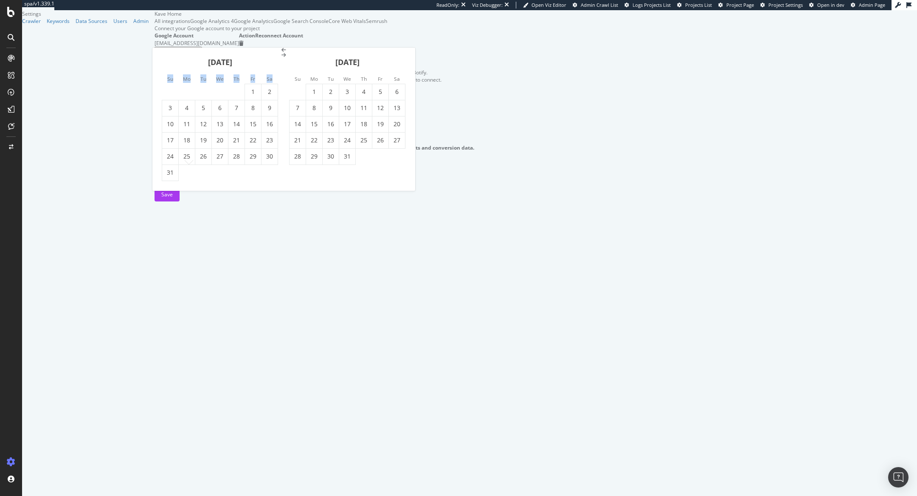
click at [282, 53] on icon "Move backward to switch to the previous month." at bounding box center [284, 50] width 5 height 5
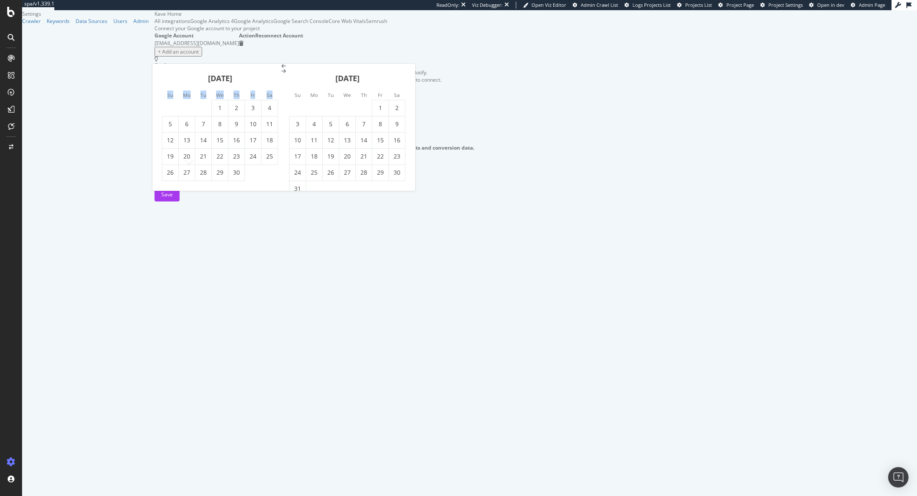
click at [282, 69] on icon "Move backward to switch to the previous month." at bounding box center [284, 66] width 5 height 5
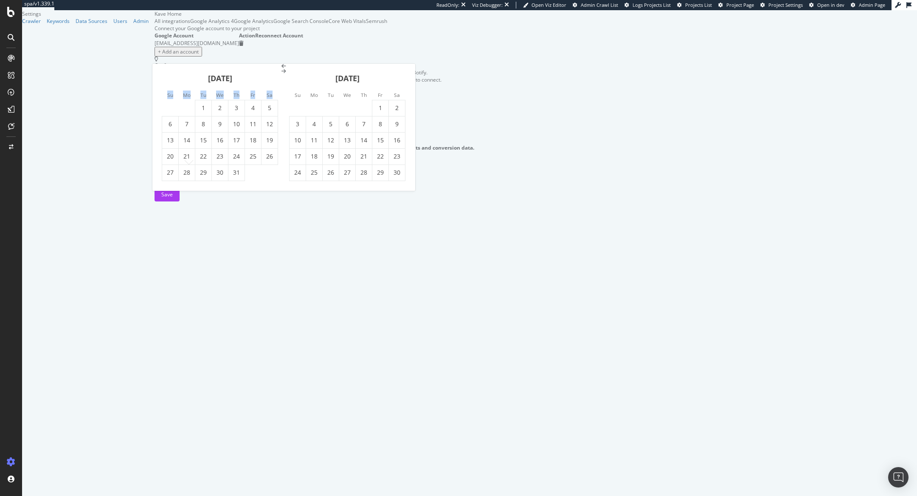
click at [282, 69] on icon "Move backward to switch to the previous month." at bounding box center [284, 66] width 5 height 5
click at [165, 77] on div "Su Mo Tu We Th Fr Sa Su Mo Tu We Th Fr Sa July 2023 1 2 3 4 5 6 7 8 9 10 11 12 …" at bounding box center [283, 127] width 262 height 127
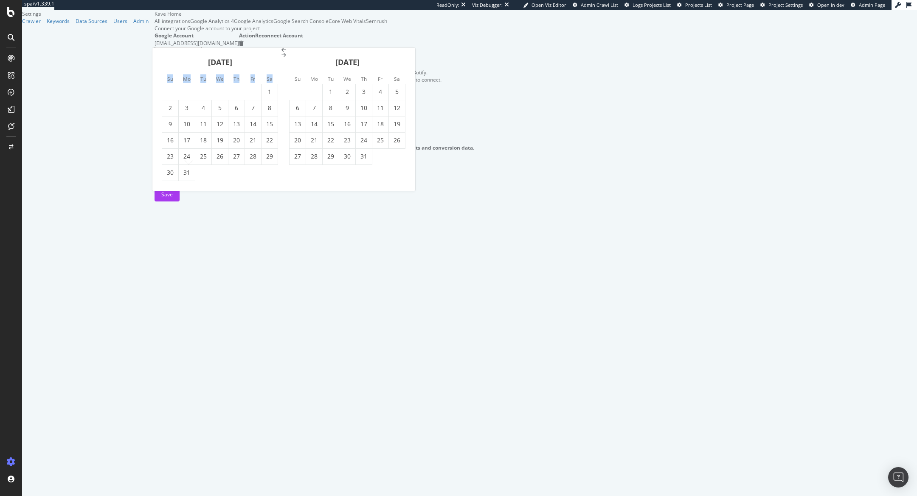
click at [165, 77] on li "Su" at bounding box center [170, 78] width 17 height 8
click at [282, 53] on icon "Move backward to switch to the previous month." at bounding box center [284, 50] width 5 height 5
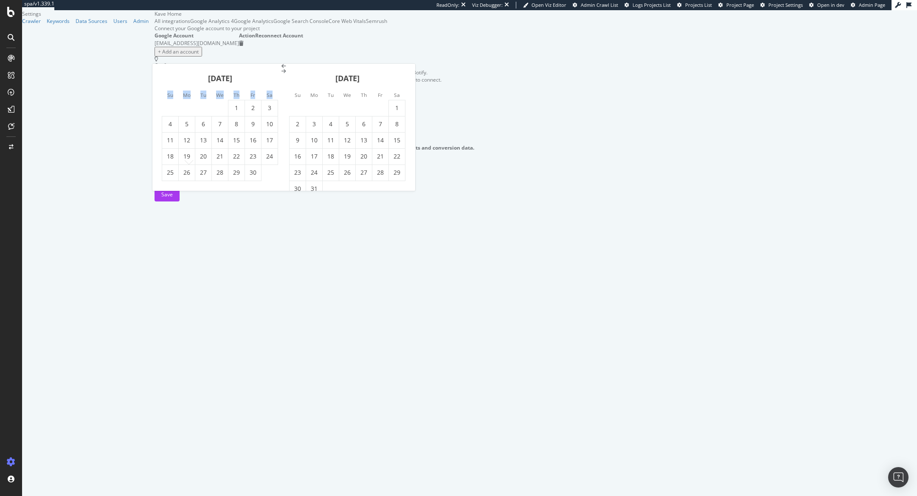
click at [165, 69] on div "June 2023" at bounding box center [220, 82] width 116 height 36
click at [282, 69] on icon "Move backward to switch to the previous month." at bounding box center [284, 66] width 5 height 5
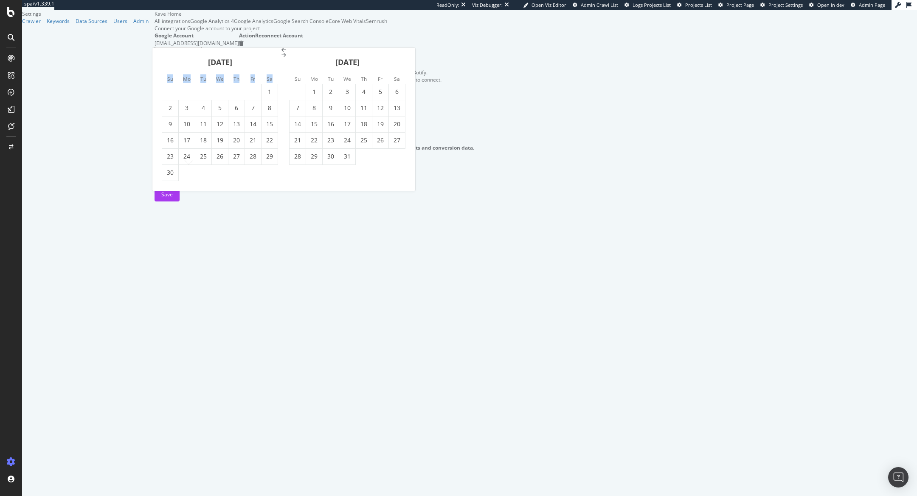
click at [166, 76] on div "Su Mo Tu We Th Fr Sa Su Mo Tu We Th Fr Sa April 2023 1 2 3 4 5 6 7 8 9 10 11 12…" at bounding box center [283, 119] width 262 height 143
click at [166, 76] on li "Su" at bounding box center [170, 78] width 17 height 8
click at [282, 53] on icon "Move backward to switch to the previous month." at bounding box center [284, 50] width 5 height 5
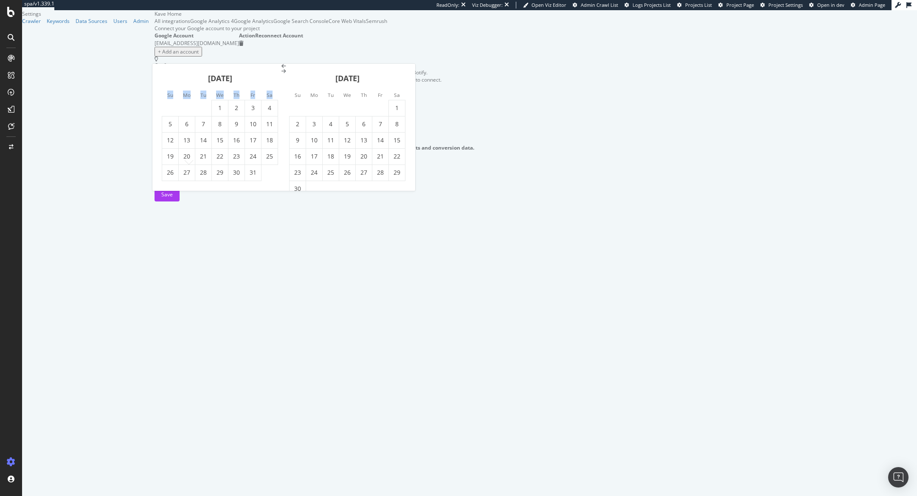
click at [282, 69] on icon "Move backward to switch to the previous month." at bounding box center [284, 66] width 5 height 5
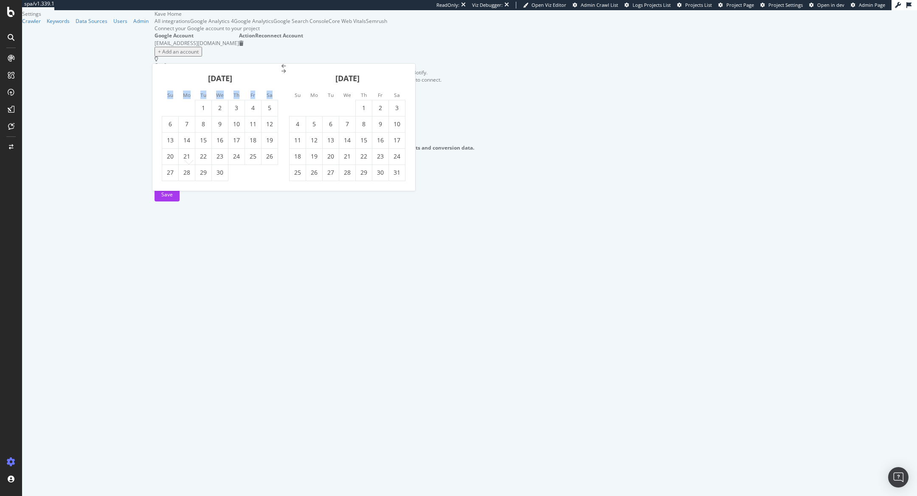
click at [403, 86] on div "December 2022" at bounding box center [347, 82] width 116 height 36
click at [286, 74] on icon "Move forward to switch to the next month." at bounding box center [284, 71] width 5 height 5
click at [172, 106] on td "1" at bounding box center [170, 108] width 17 height 16
type input "2023 January 1st"
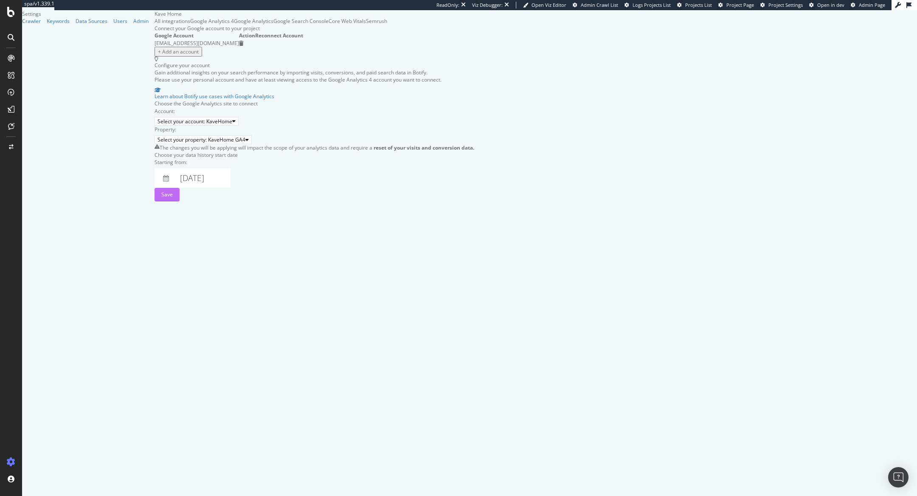
click at [173, 198] on div "Save" at bounding box center [166, 194] width 11 height 7
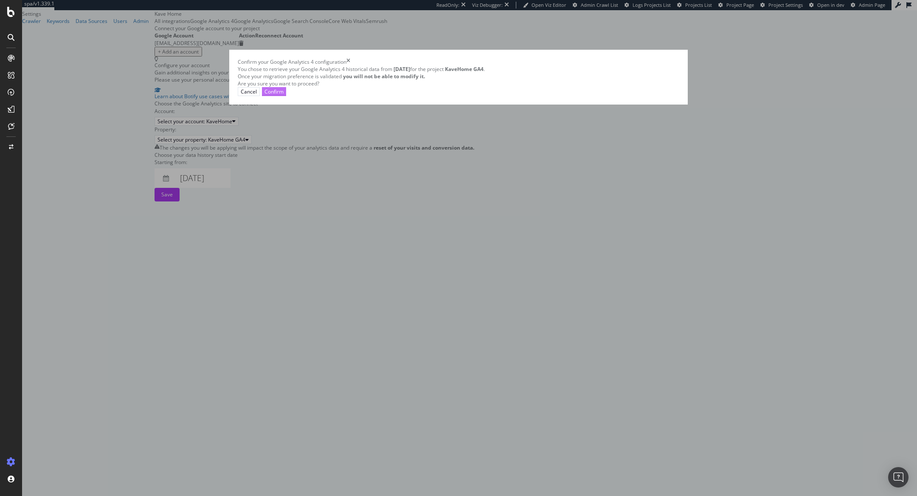
click at [284, 95] on div "Confirm" at bounding box center [274, 91] width 19 height 7
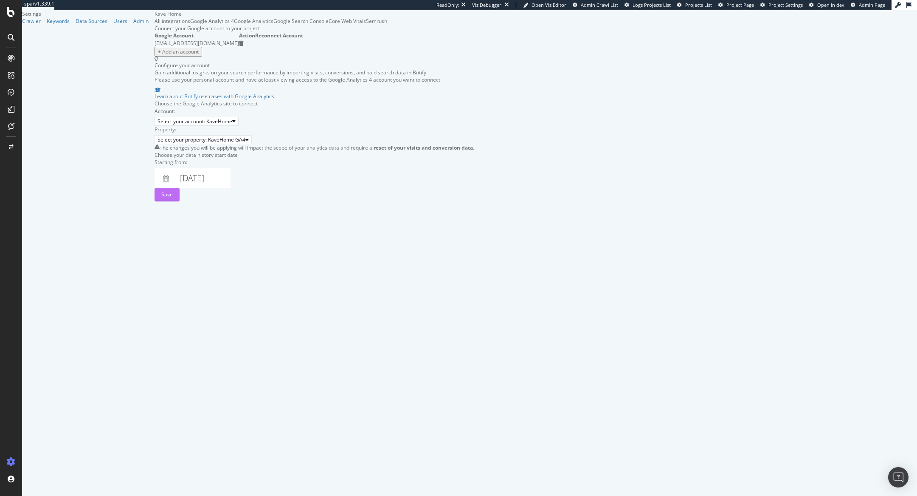
click at [173, 198] on div "Save" at bounding box center [166, 194] width 11 height 7
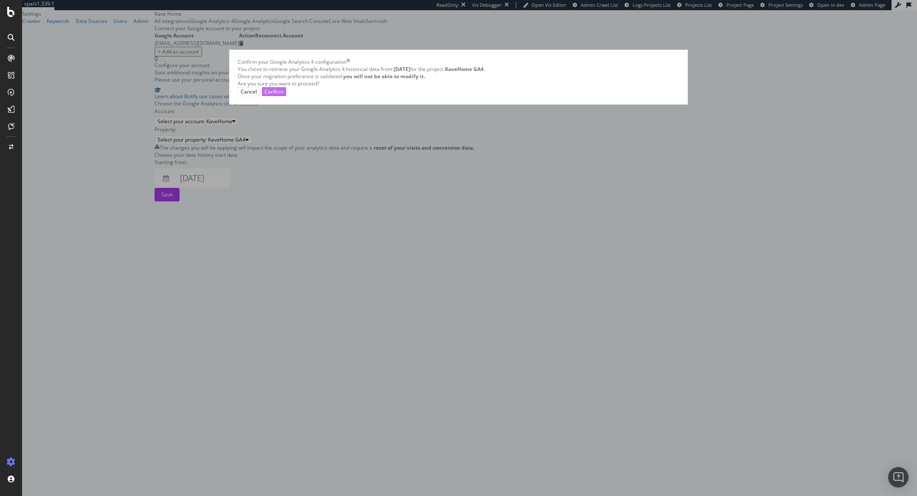
click at [284, 95] on div "Confirm" at bounding box center [274, 91] width 19 height 7
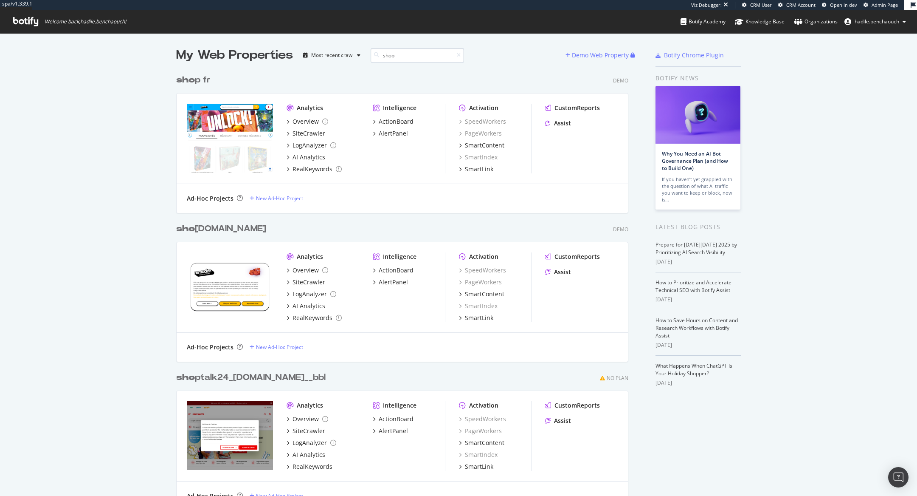
scroll to position [3125, 459]
type input "shop"
click at [197, 74] on div "shop fr" at bounding box center [192, 80] width 33 height 12
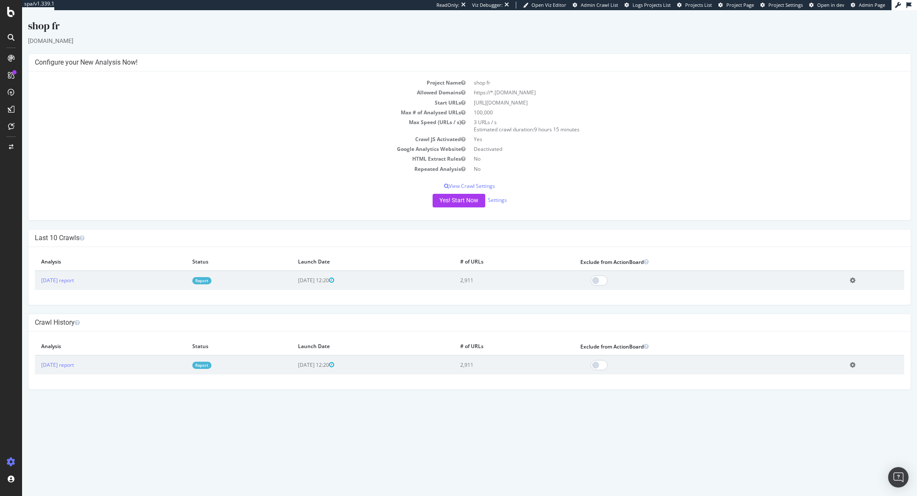
click at [211, 279] on link "Report" at bounding box center [201, 280] width 19 height 7
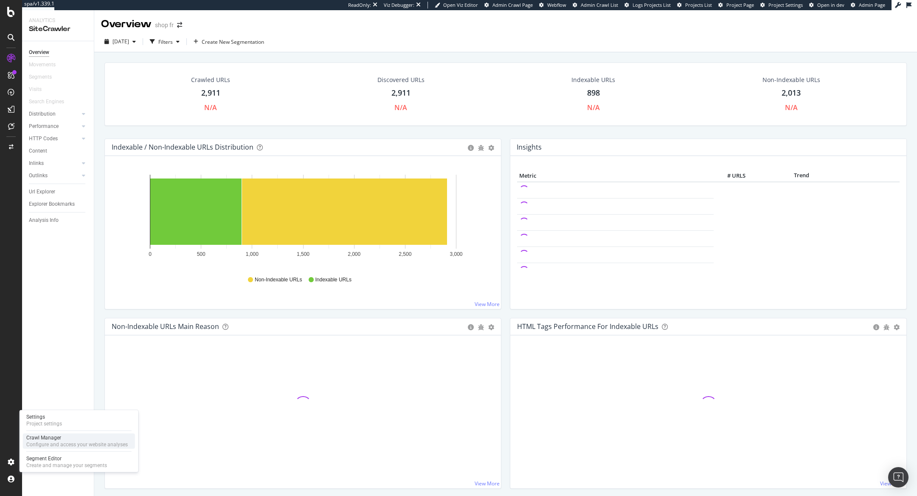
click at [40, 437] on div "Crawl Manager" at bounding box center [76, 437] width 101 height 7
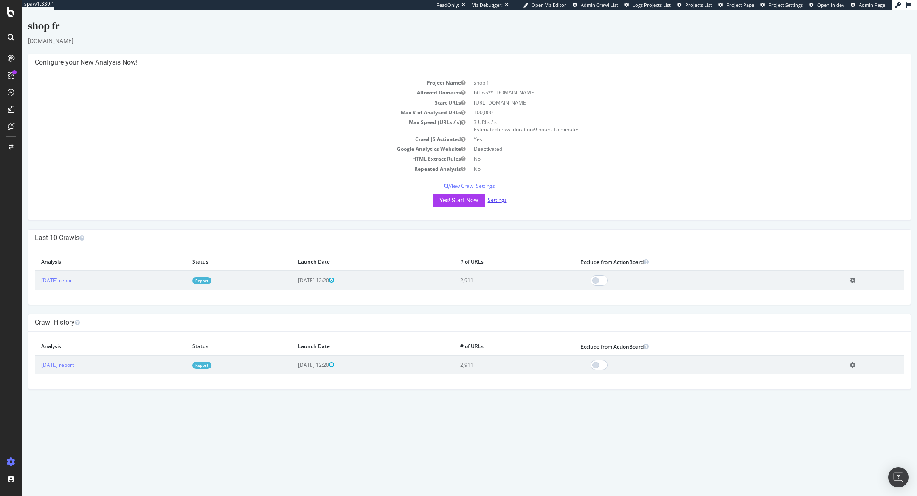
click at [497, 197] on link "Settings" at bounding box center [497, 199] width 19 height 7
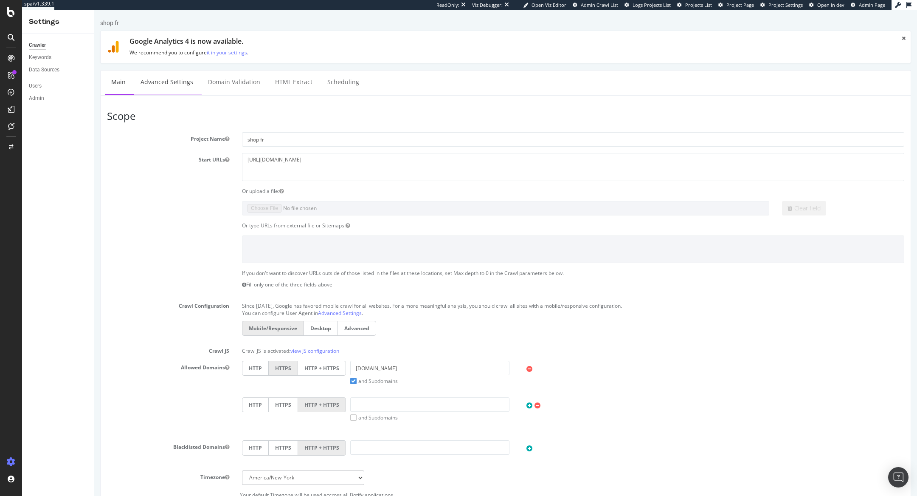
click at [181, 86] on link "Advanced Settings" at bounding box center [166, 81] width 65 height 23
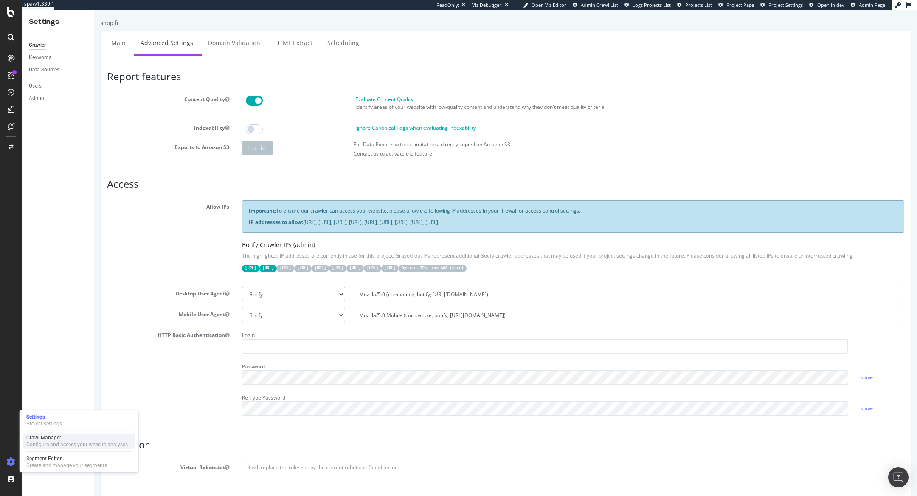
click at [43, 438] on div "Crawl Manager" at bounding box center [76, 437] width 101 height 7
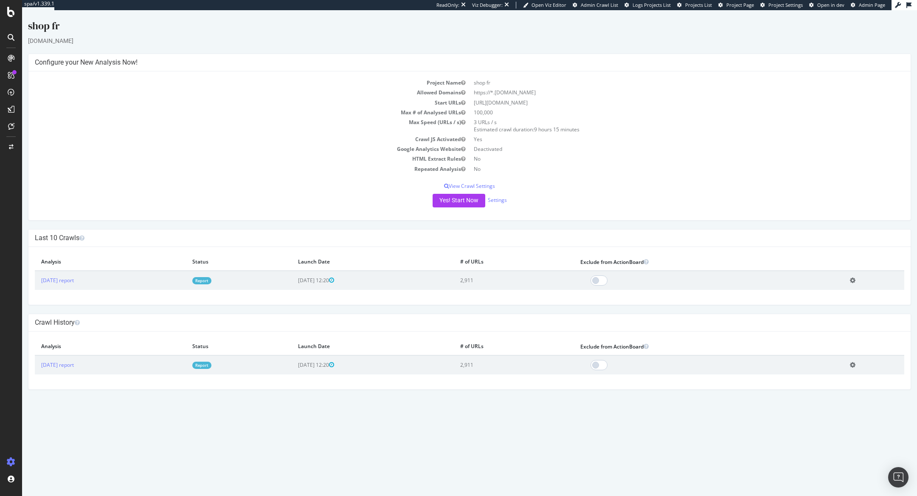
click at [211, 279] on link "Report" at bounding box center [201, 280] width 19 height 7
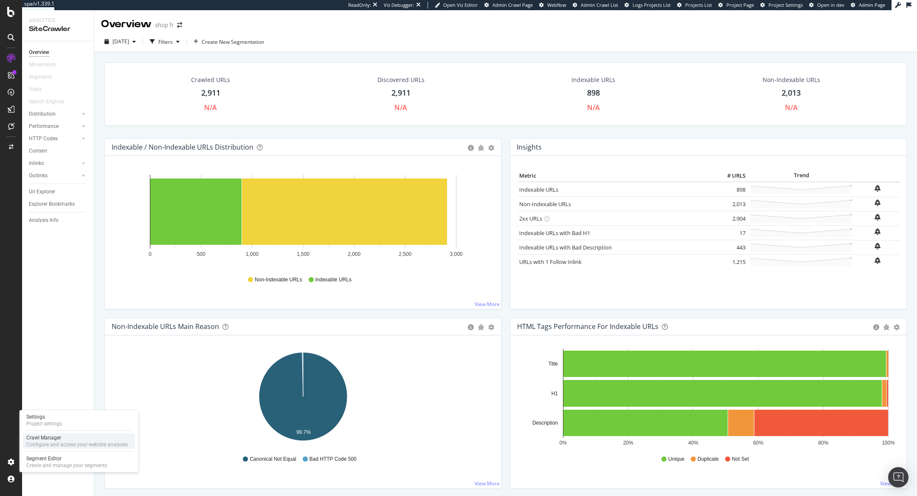
click at [35, 442] on div "Configure and access your website analyses" at bounding box center [76, 444] width 101 height 7
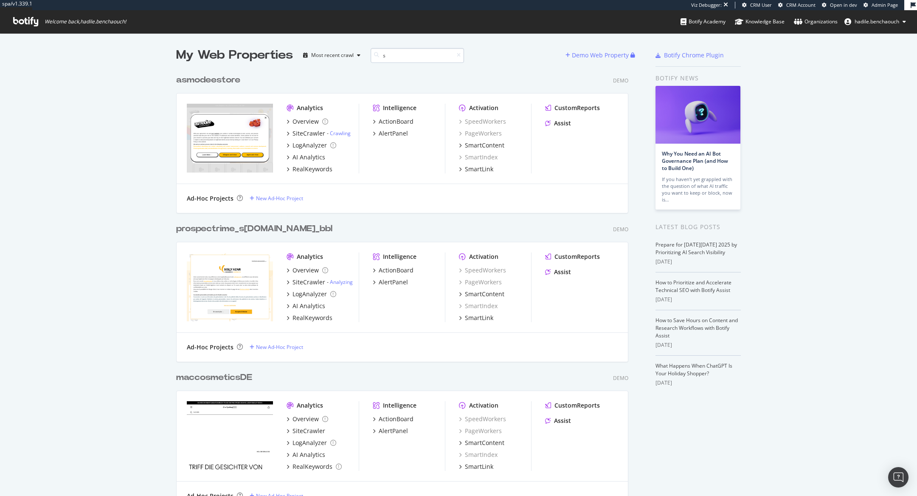
scroll to position [0, 0]
type input "store"
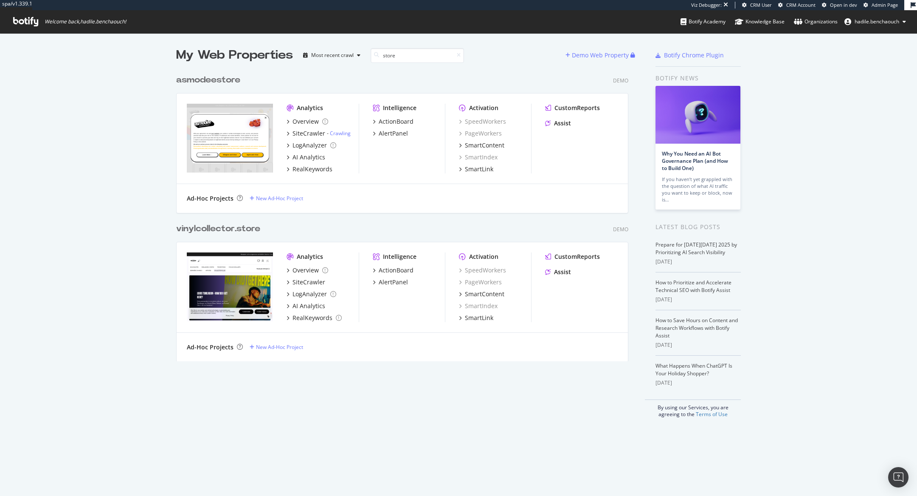
click at [225, 83] on b "store" at bounding box center [229, 80] width 24 height 8
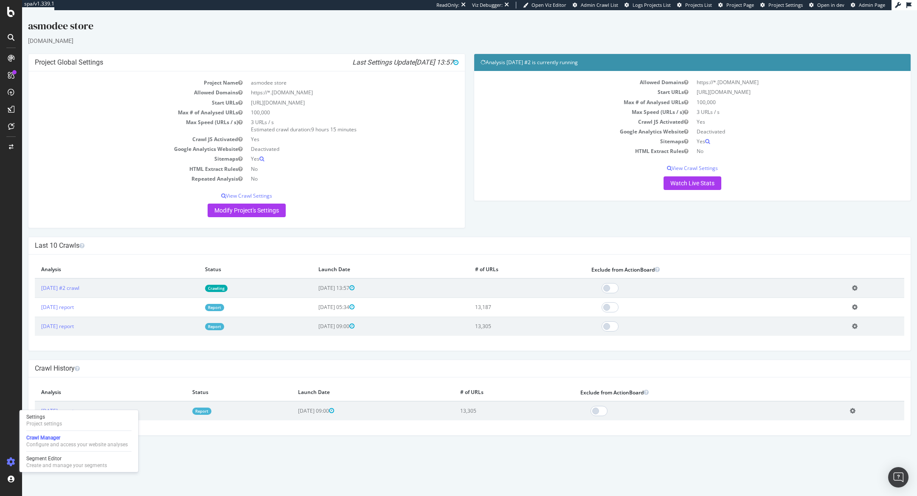
click at [224, 307] on link "Report" at bounding box center [214, 307] width 19 height 7
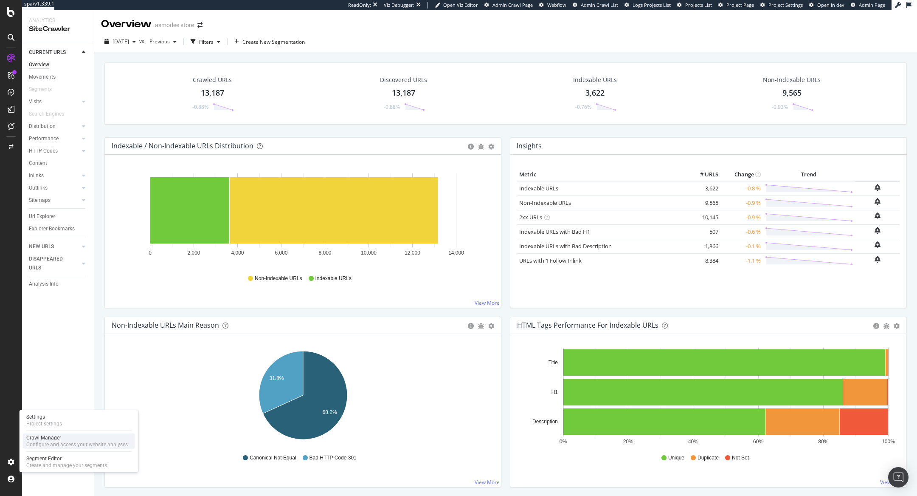
click at [41, 441] on div "Configure and access your website analyses" at bounding box center [76, 444] width 101 height 7
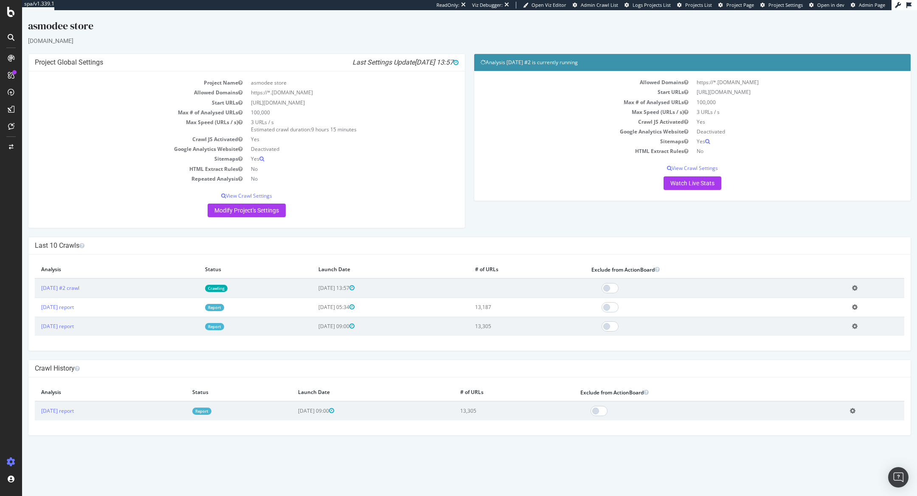
click at [119, 304] on td "[DATE] report" at bounding box center [117, 306] width 164 height 19
click at [74, 304] on link "[DATE] report" at bounding box center [57, 306] width 33 height 7
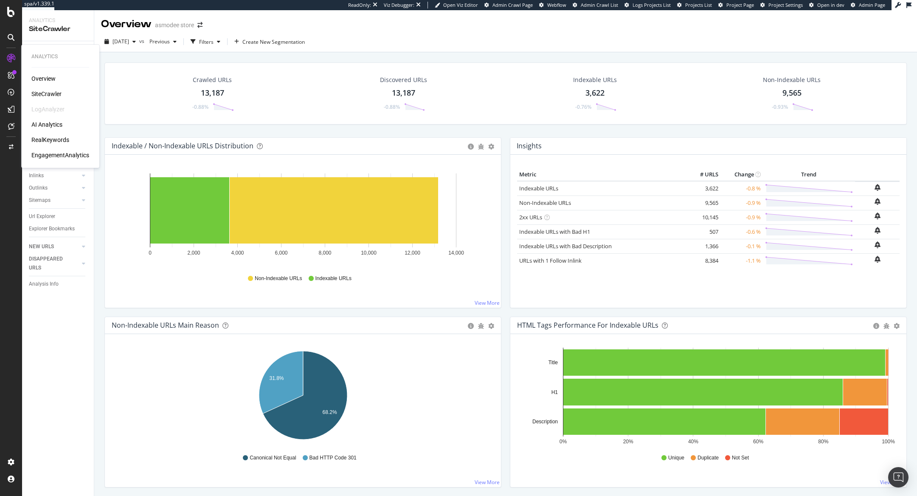
click at [47, 142] on div "RealKeywords" at bounding box center [50, 139] width 38 height 8
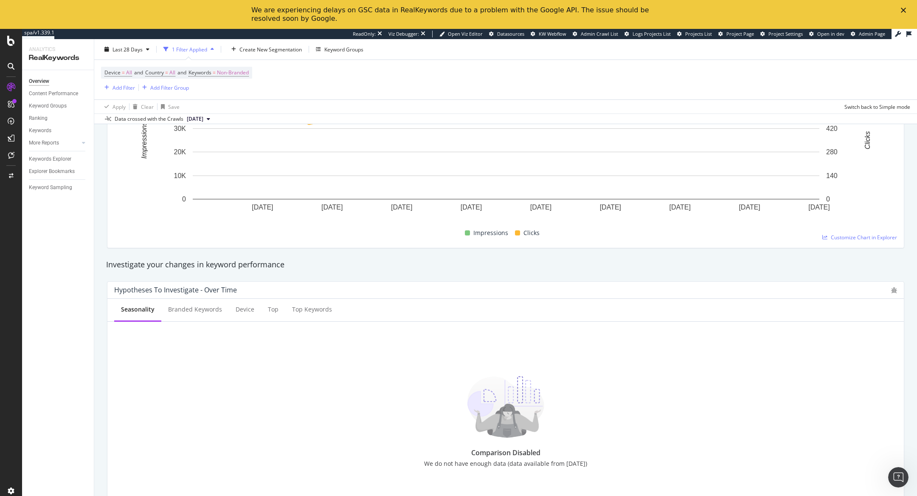
scroll to position [69, 0]
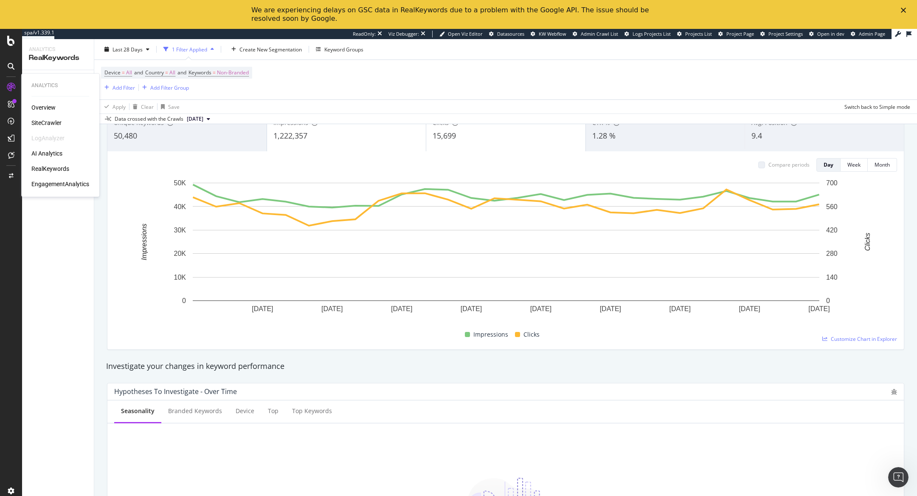
click at [44, 119] on div "SiteCrawler" at bounding box center [46, 122] width 30 height 8
